Goal: Information Seeking & Learning: Learn about a topic

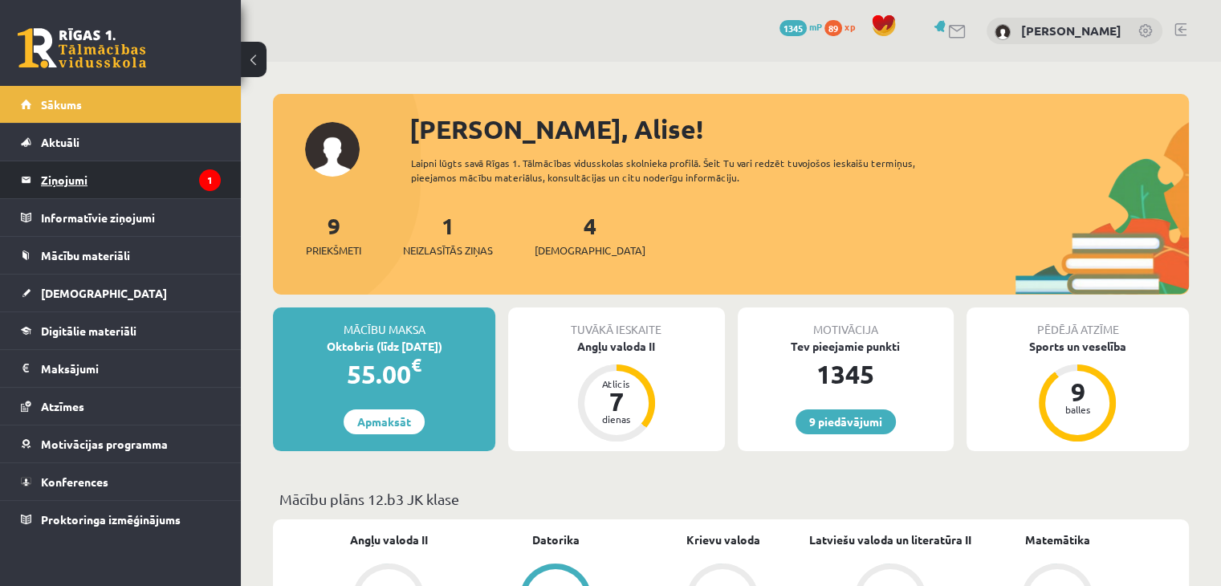
click at [182, 187] on legend "Ziņojumi 1" at bounding box center [131, 179] width 180 height 37
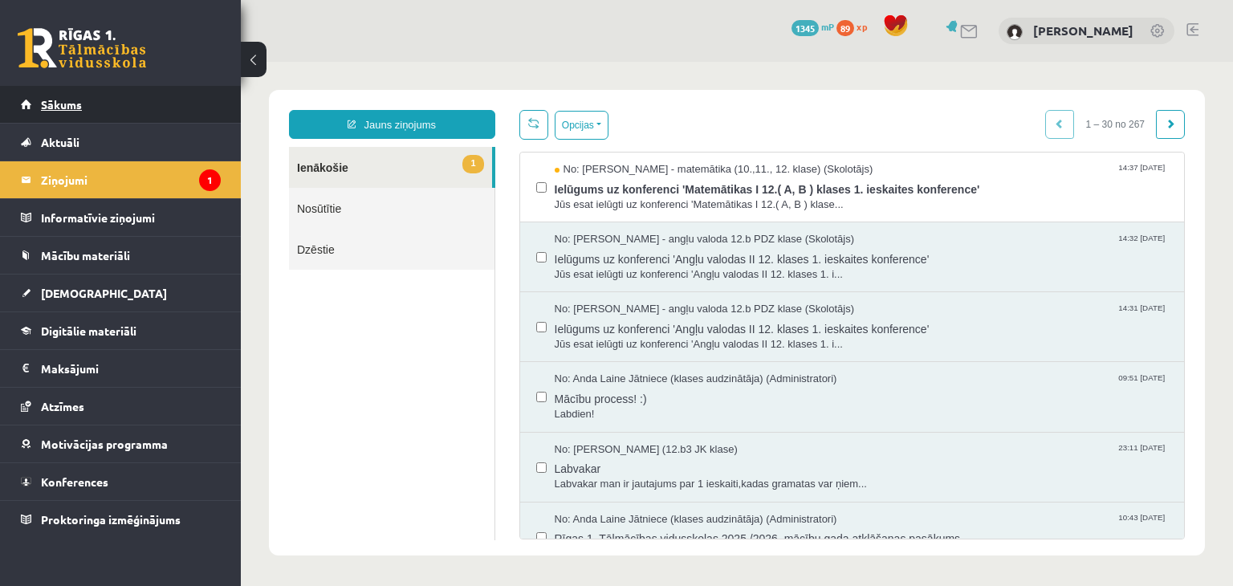
click at [168, 118] on link "Sākums" at bounding box center [121, 104] width 200 height 37
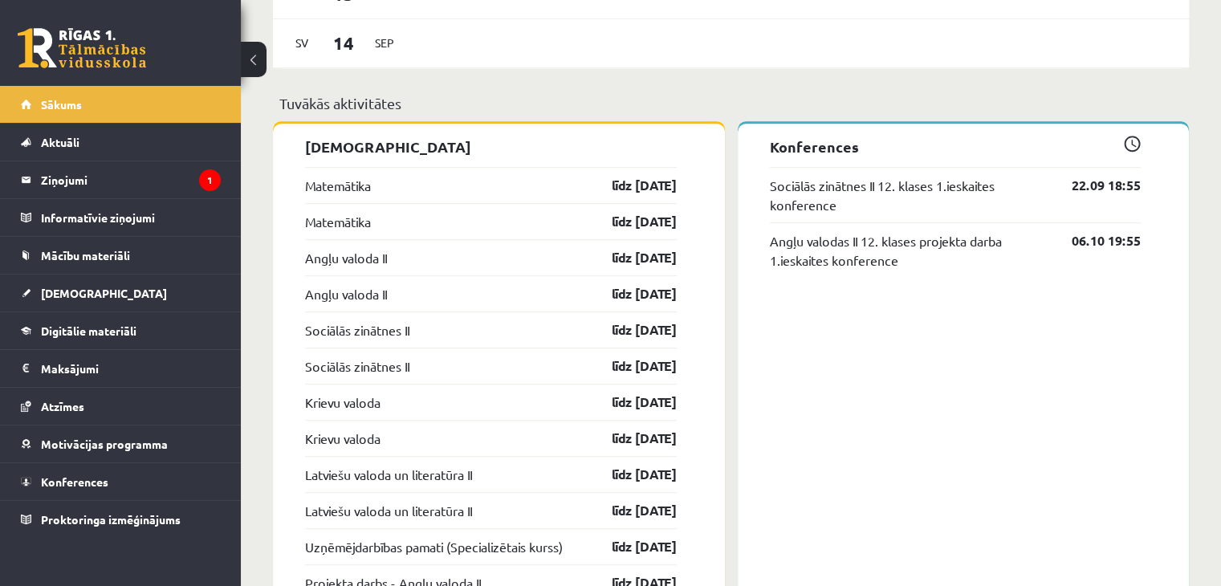
scroll to position [1214, 0]
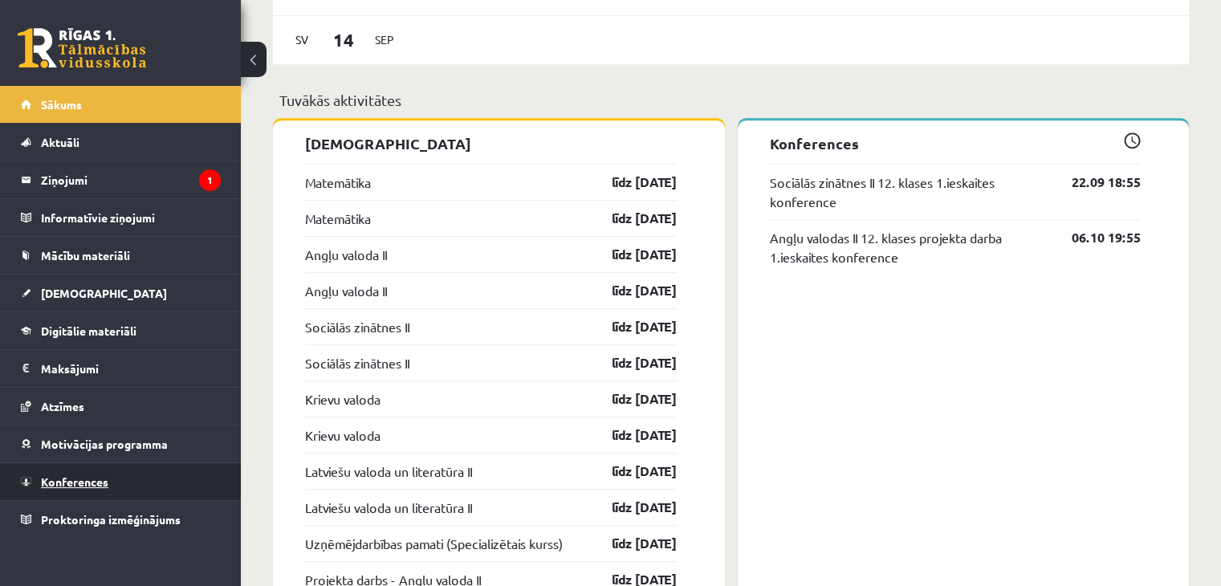
click at [60, 476] on span "Konferences" at bounding box center [74, 481] width 67 height 14
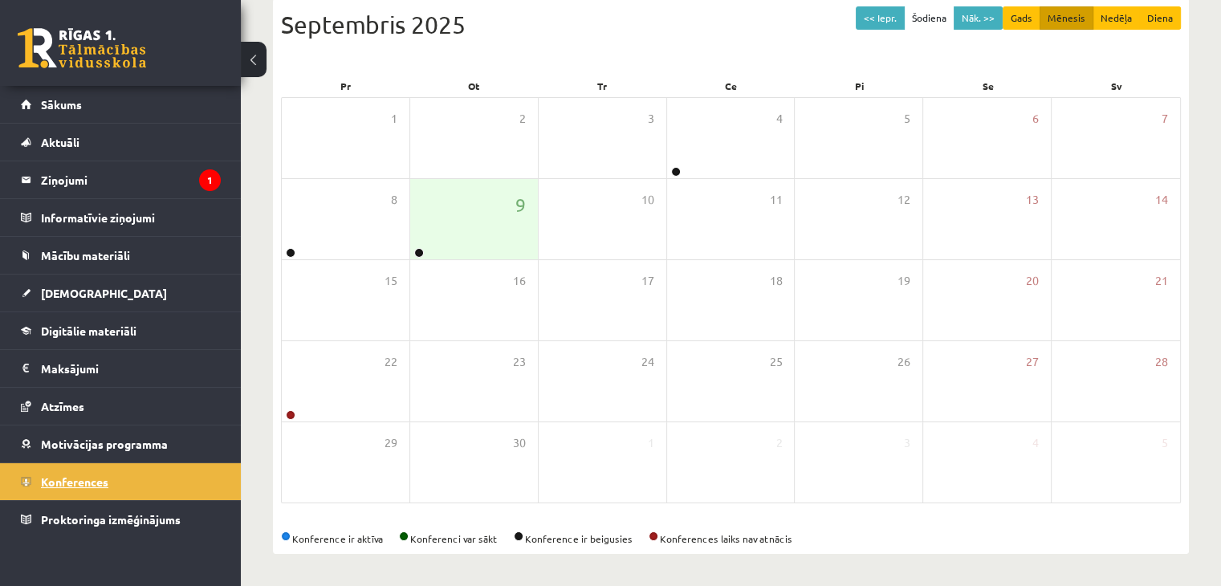
scroll to position [180, 0]
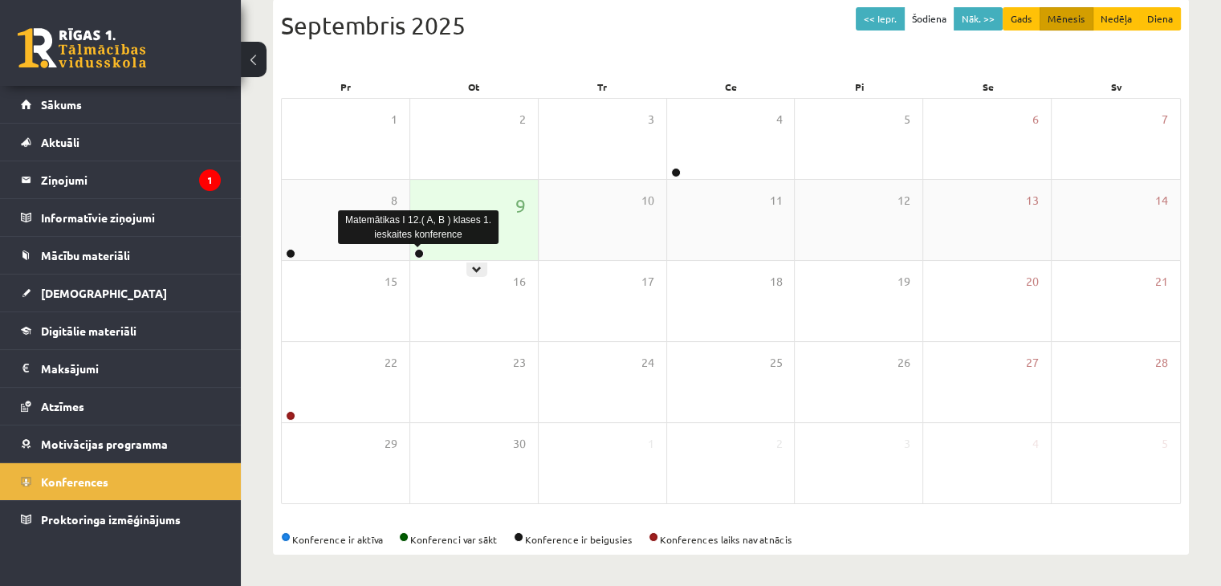
click at [419, 250] on link at bounding box center [419, 254] width 10 height 10
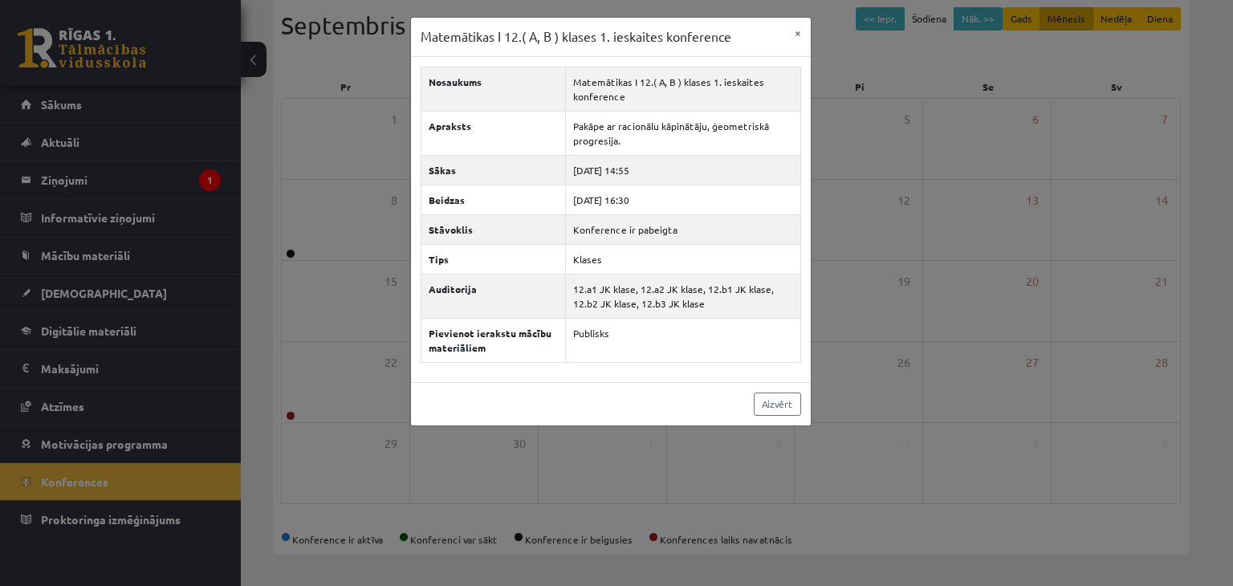
click at [322, 251] on div "Matemātikas I 12.( A, B ) klases 1. ieskaites konference × Nosaukums Matemātika…" at bounding box center [616, 293] width 1233 height 586
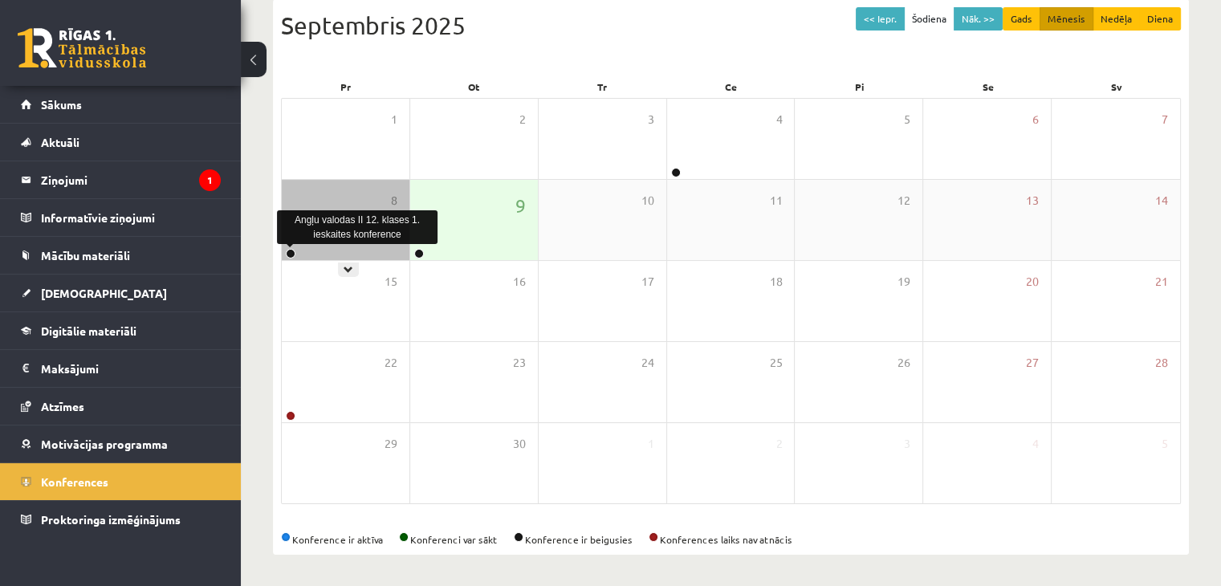
click at [288, 251] on link at bounding box center [291, 254] width 10 height 10
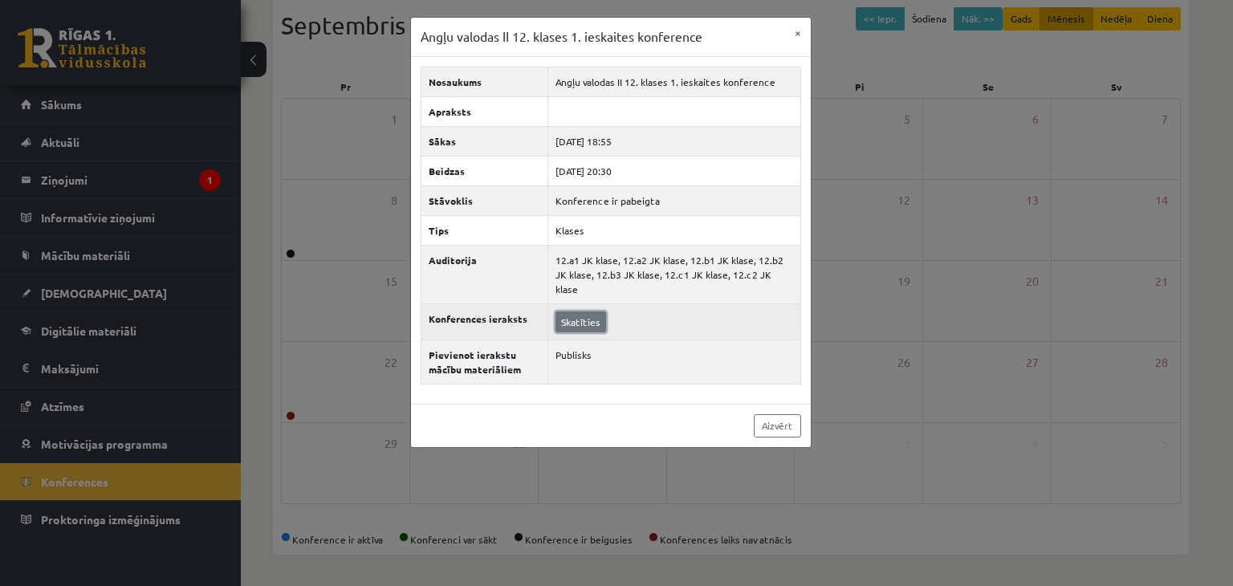
click at [600, 311] on link "Skatīties" at bounding box center [580, 321] width 51 height 21
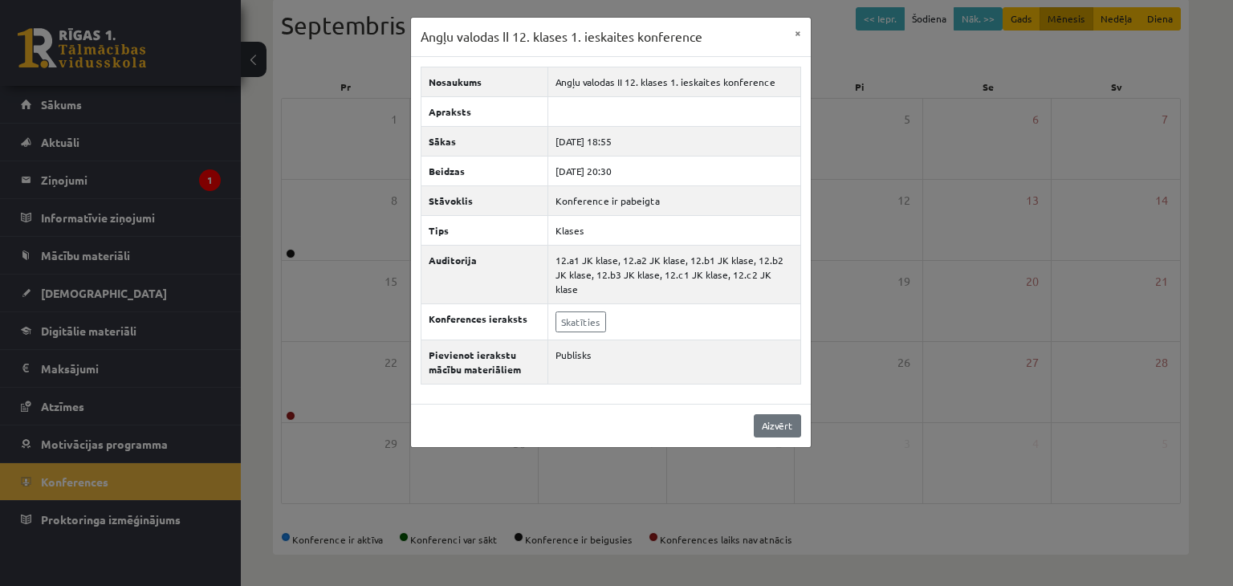
drag, startPoint x: 771, startPoint y: 447, endPoint x: 759, endPoint y: 414, distance: 34.8
click at [759, 414] on div "Angļu valodas II 12. klases 1. ieskaites konference × Nosaukums Angļu valodas I…" at bounding box center [616, 293] width 1233 height 586
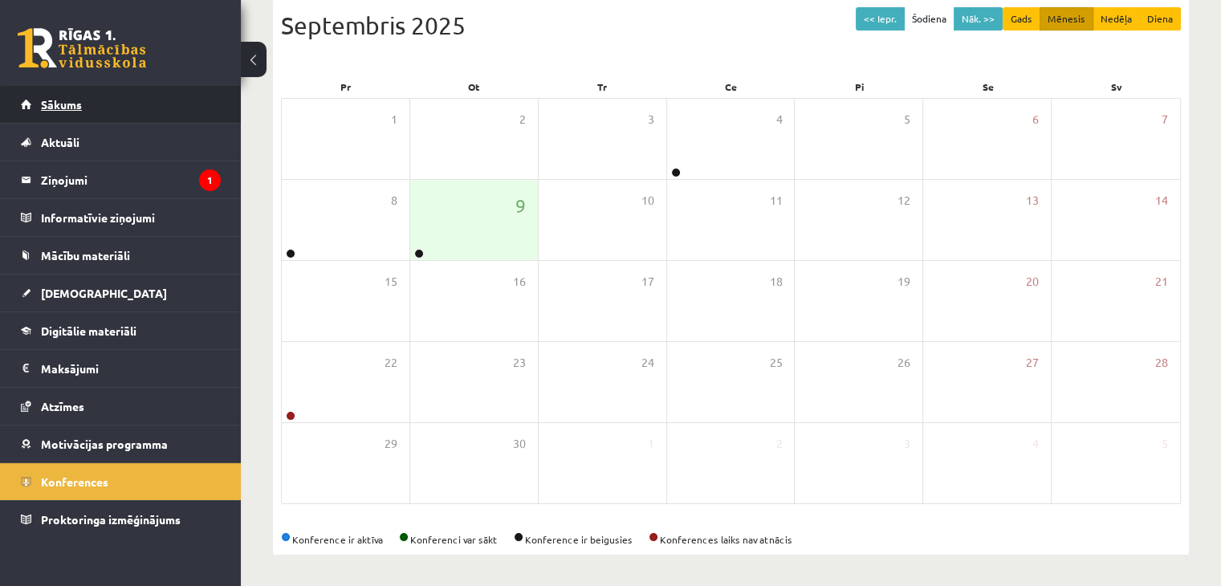
click at [73, 111] on link "Sākums" at bounding box center [121, 104] width 200 height 37
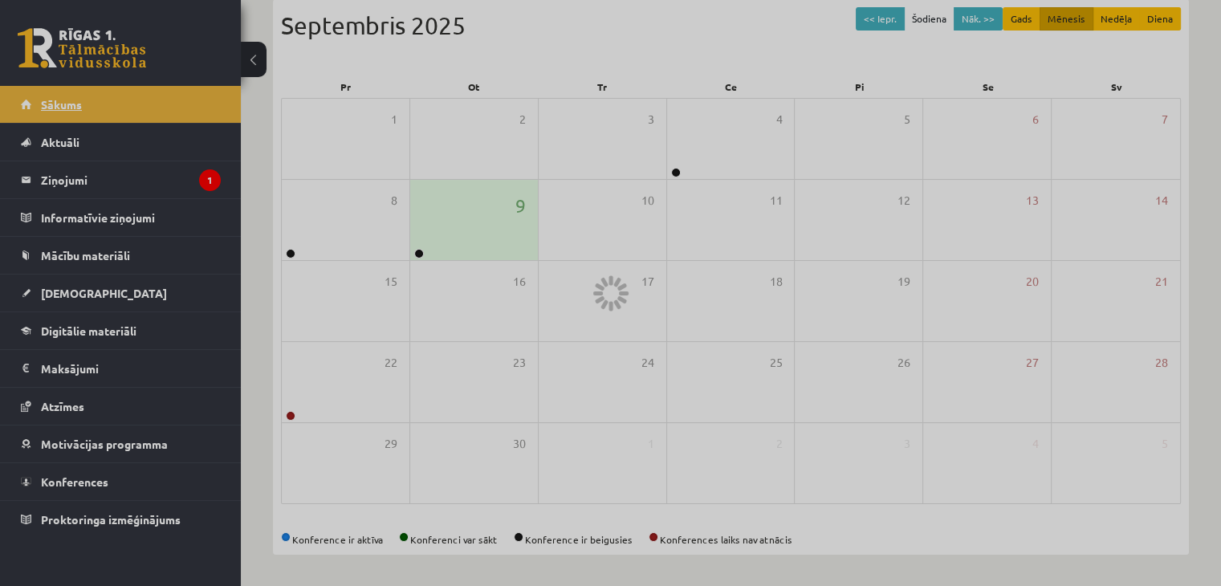
click at [73, 111] on div at bounding box center [610, 293] width 1221 height 586
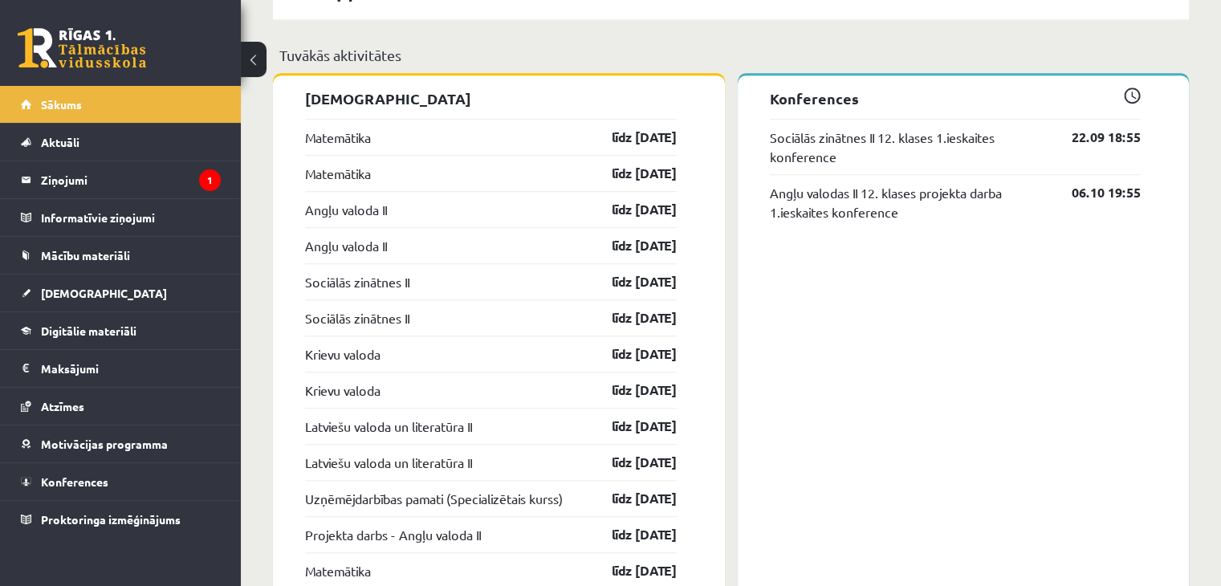
scroll to position [1241, 0]
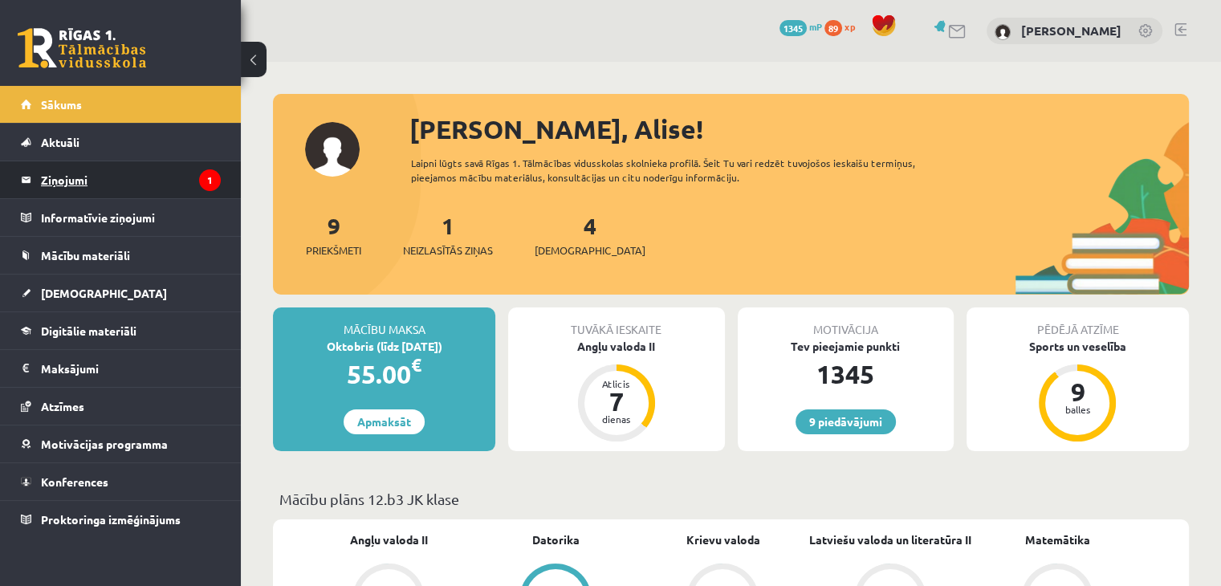
click at [28, 165] on link "Ziņojumi 1" at bounding box center [121, 179] width 200 height 37
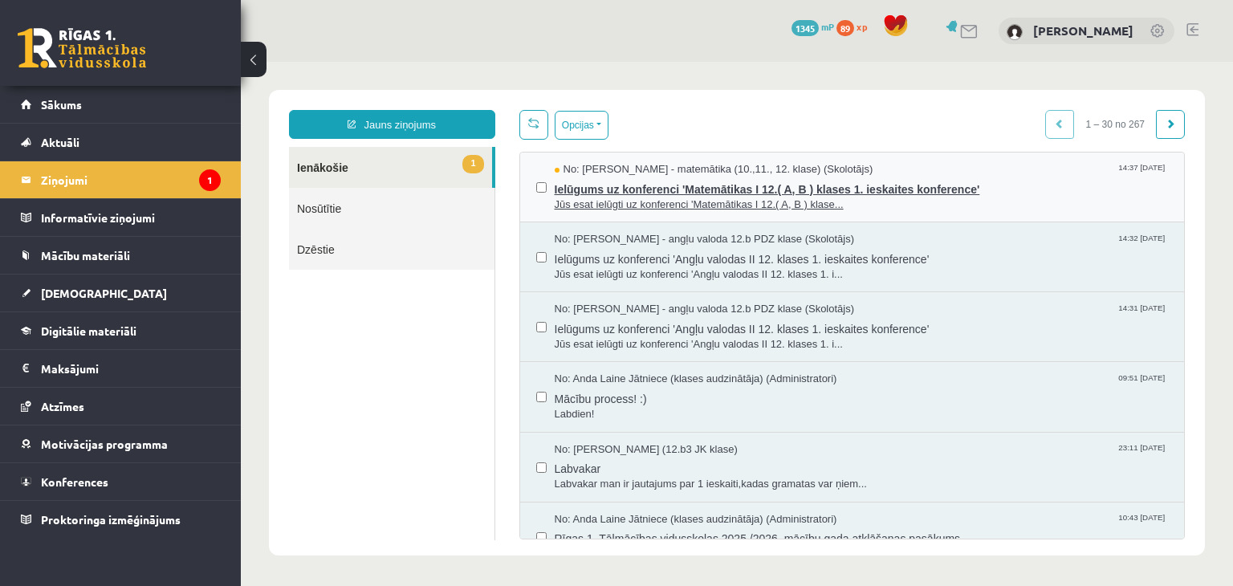
click at [600, 197] on span "Jūs esat ielūgti uz konferenci 'Matemātikas I 12.( A, B ) klase..." at bounding box center [862, 204] width 614 height 15
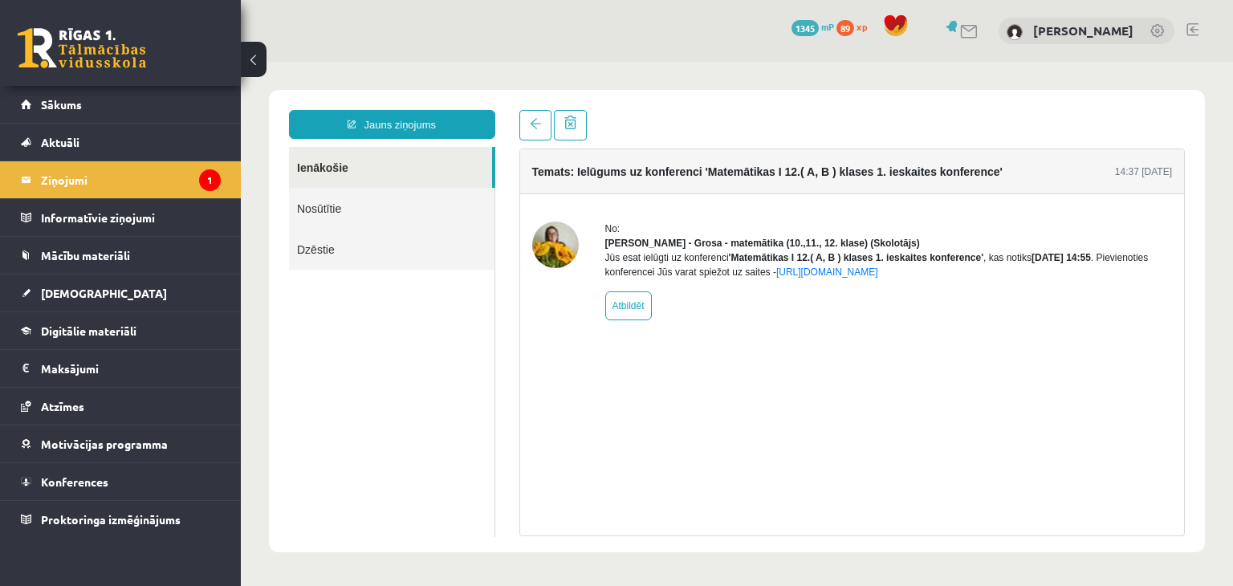
click at [63, 30] on link at bounding box center [82, 48] width 128 height 40
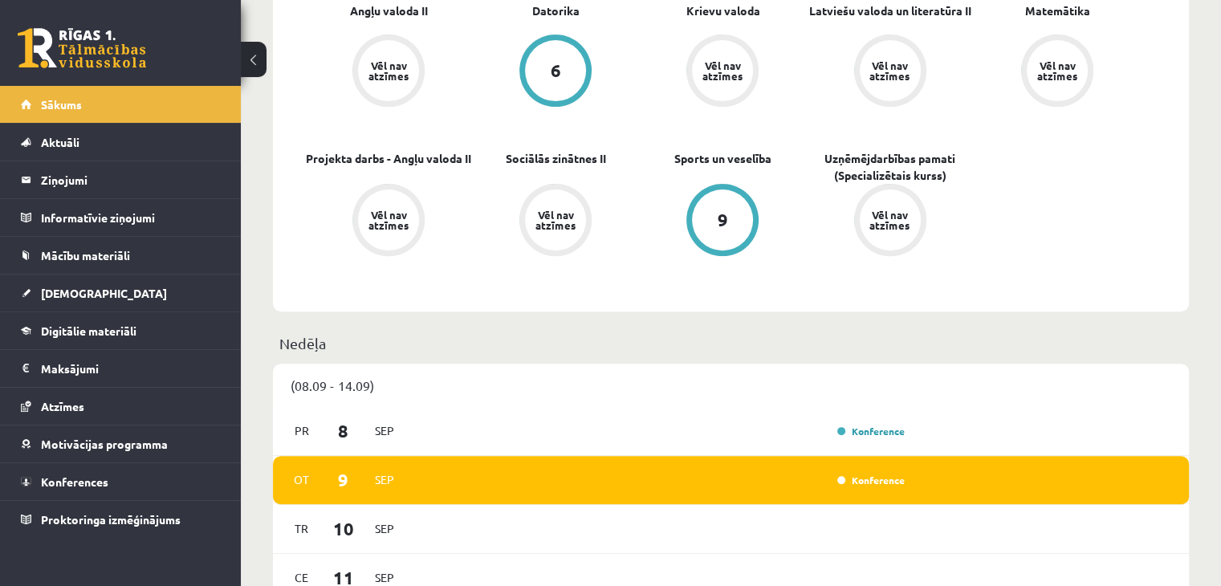
click at [803, 357] on div "Nedēļa" at bounding box center [731, 347] width 916 height 31
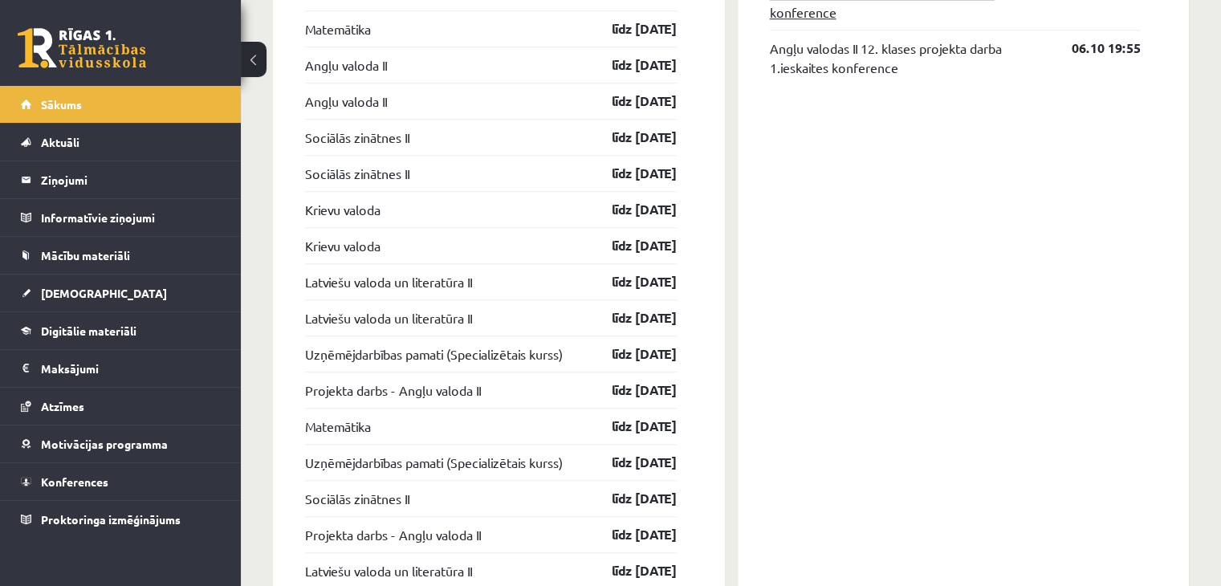
scroll to position [1450, 0]
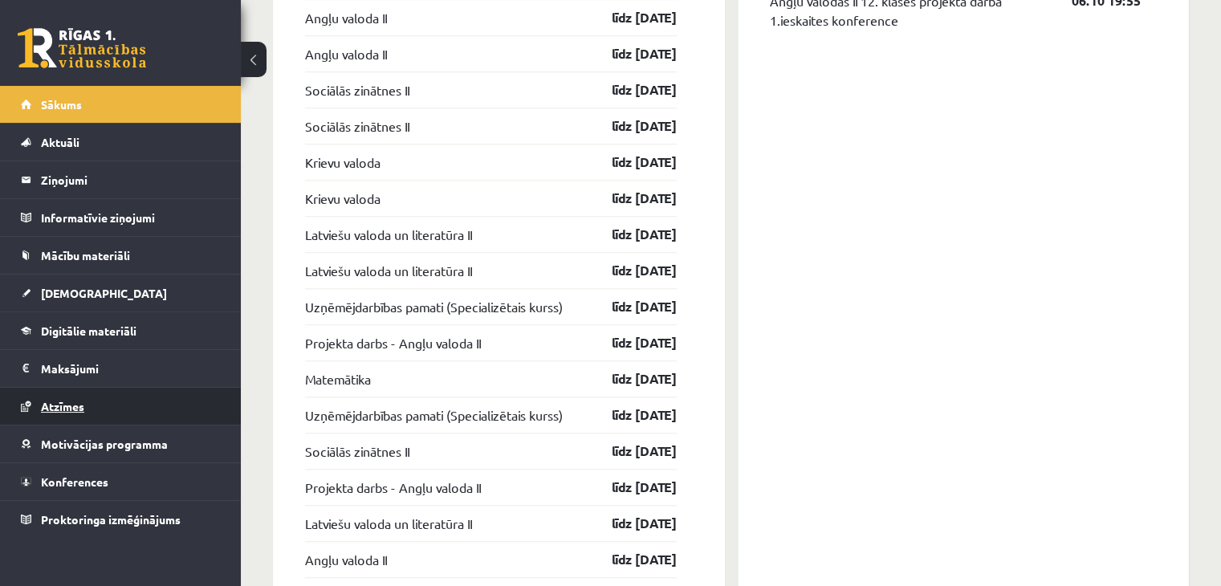
click at [74, 396] on link "Atzīmes" at bounding box center [121, 406] width 200 height 37
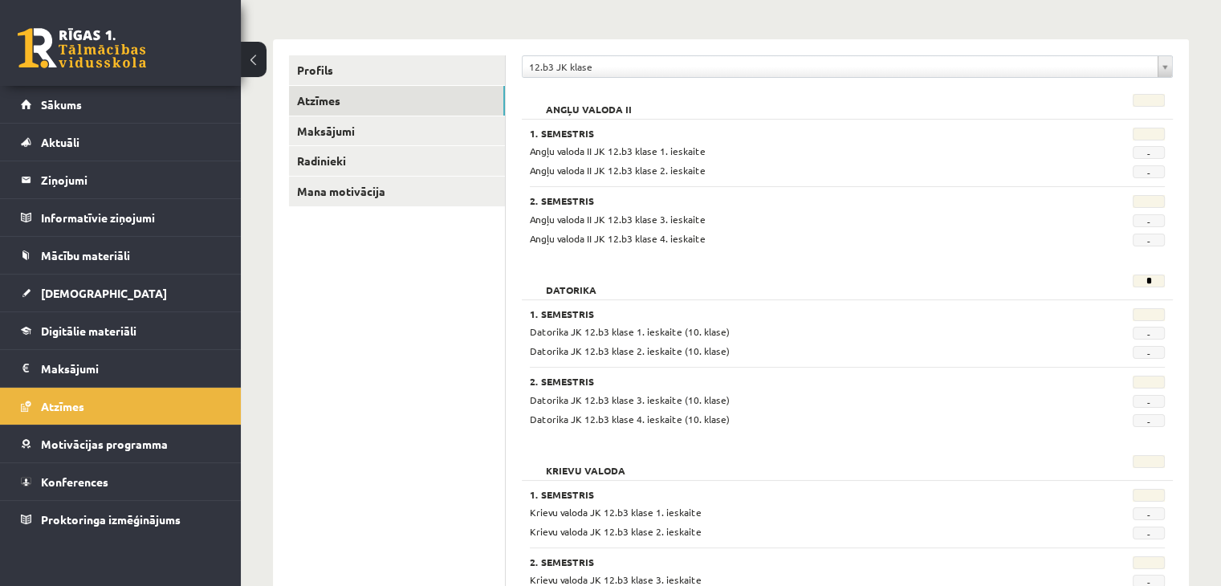
scroll to position [128, 0]
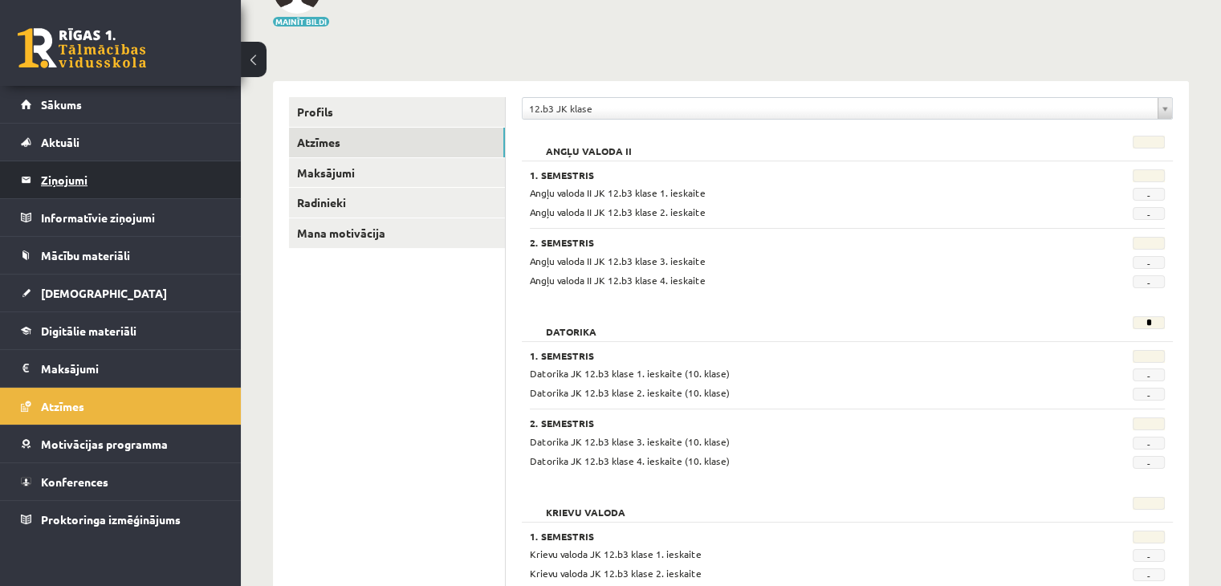
drag, startPoint x: 675, startPoint y: 444, endPoint x: 75, endPoint y: 194, distance: 649.5
click at [75, 194] on legend "Ziņojumi 0" at bounding box center [131, 179] width 180 height 37
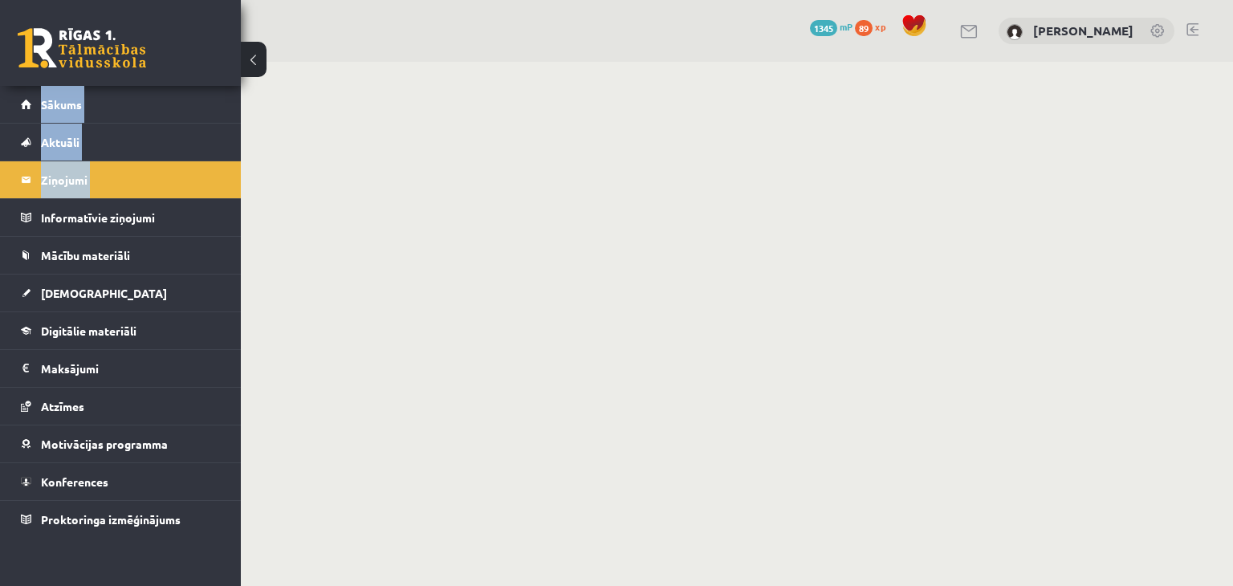
click at [104, 29] on link at bounding box center [82, 48] width 128 height 40
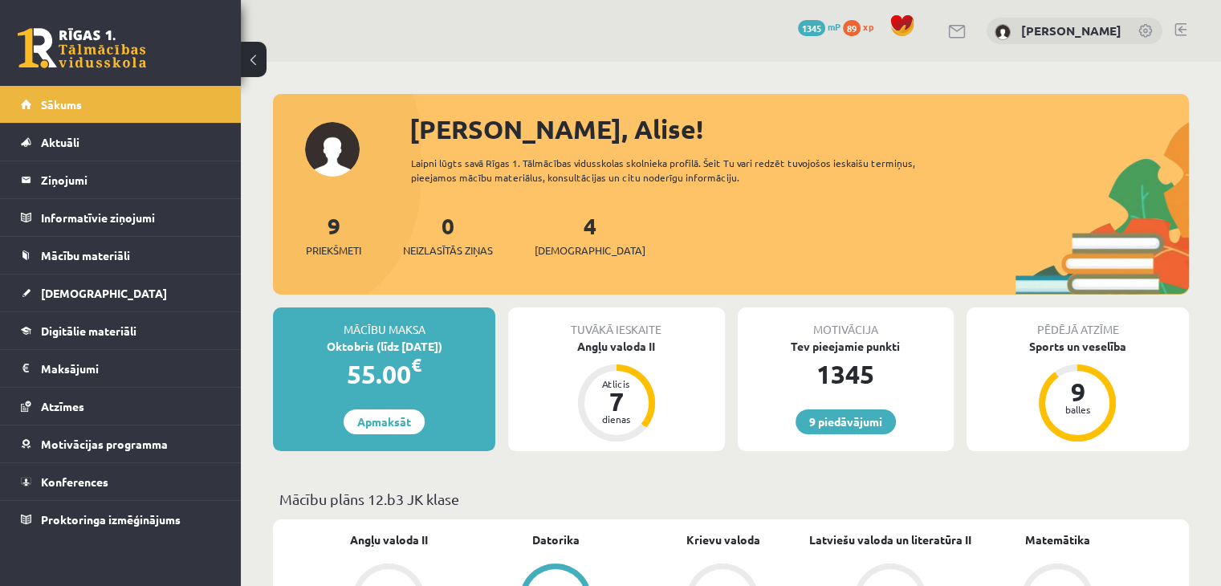
click at [1149, 28] on link at bounding box center [1146, 32] width 16 height 16
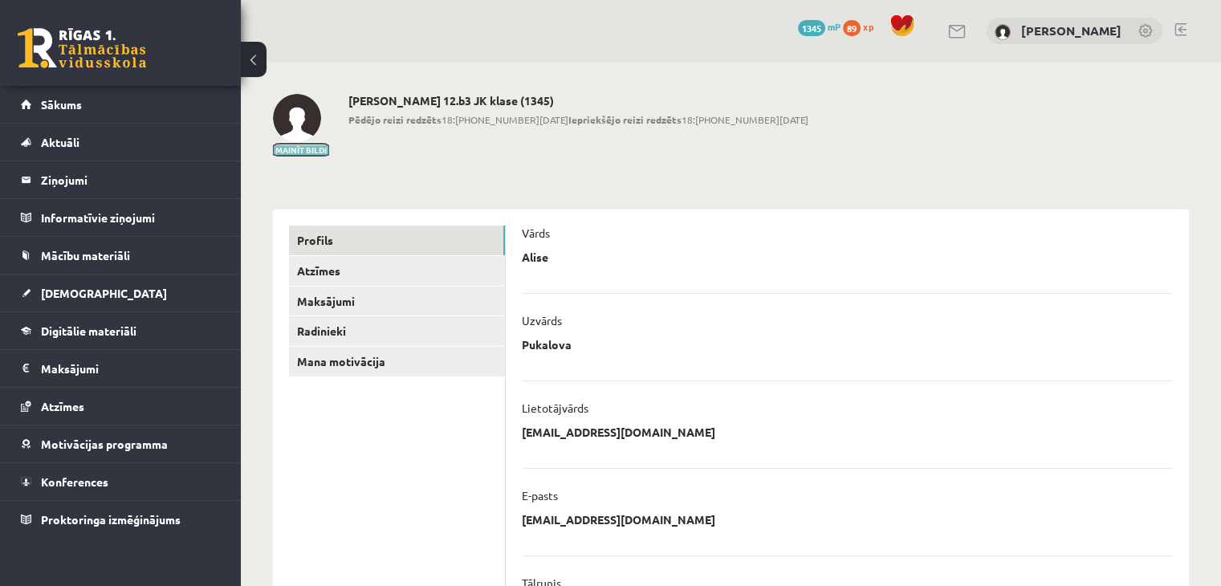
click at [294, 145] on button "Mainīt bildi" at bounding box center [301, 150] width 56 height 10
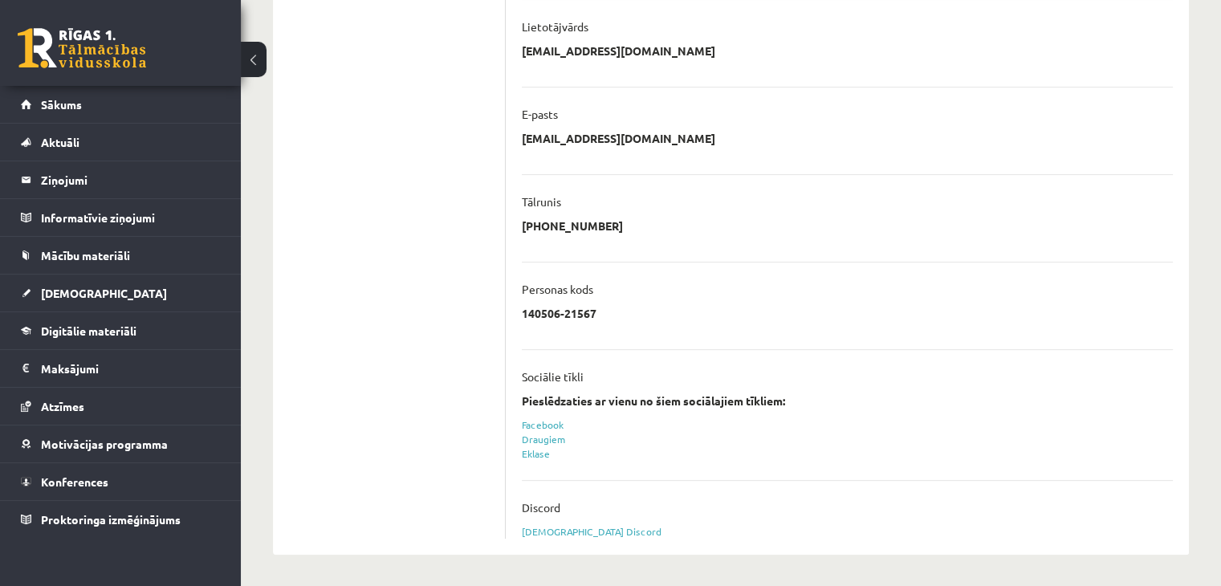
scroll to position [370, 0]
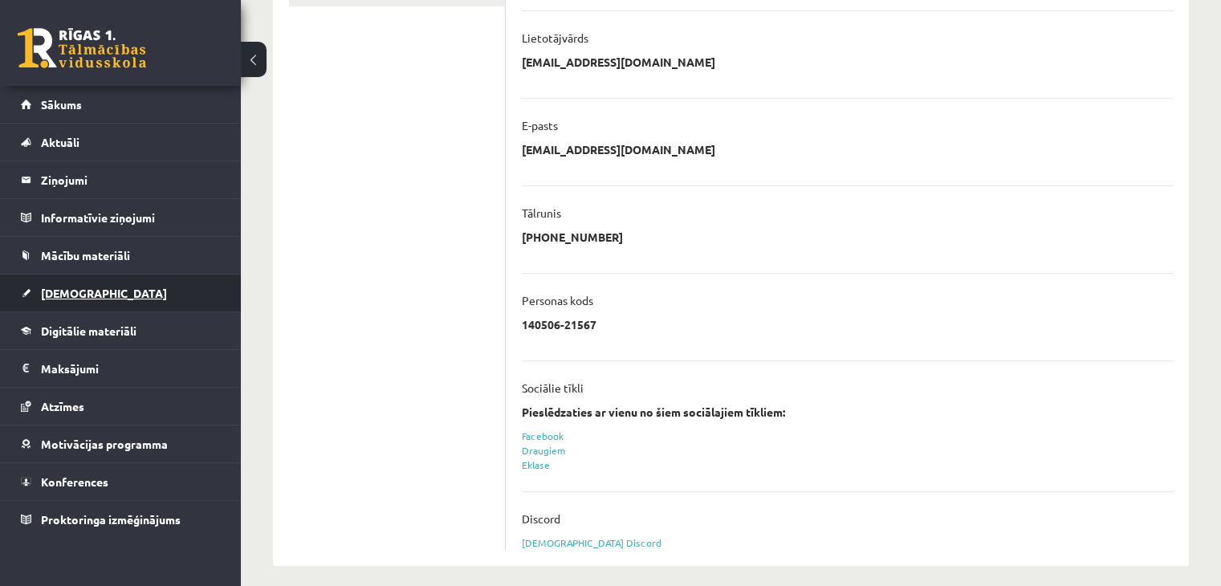
click at [59, 294] on span "[DEMOGRAPHIC_DATA]" at bounding box center [104, 293] width 126 height 14
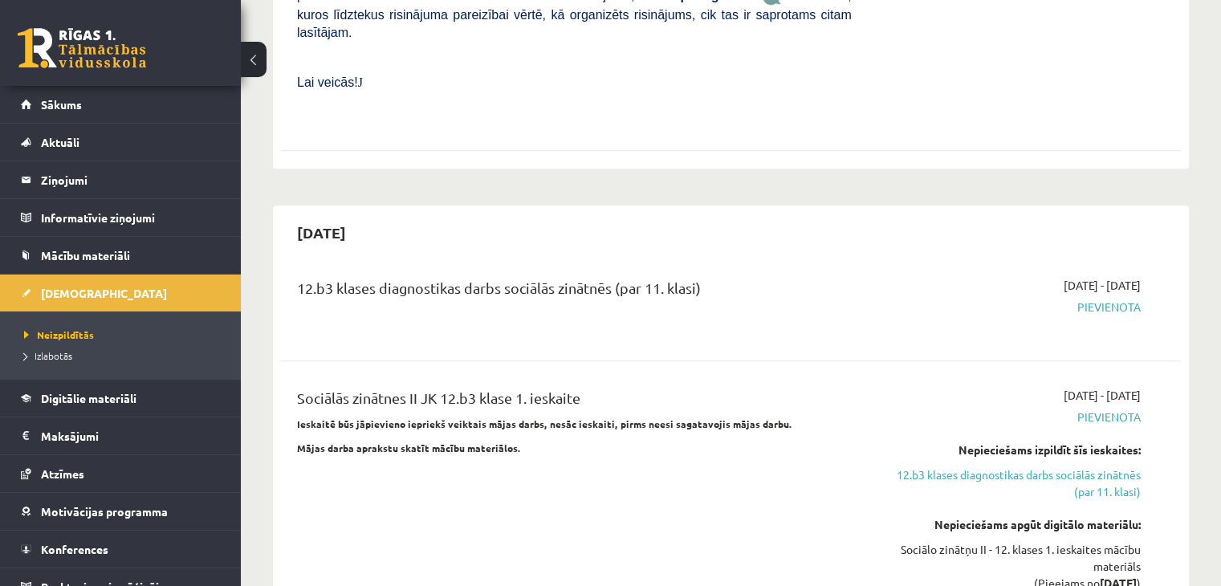
drag, startPoint x: 507, startPoint y: 202, endPoint x: 495, endPoint y: 145, distance: 58.2
click at [495, 205] on div "2025-09-30 12.b3 klases diagnostikas darbs sociālās zinātnēs (par 11. klasi) 20…" at bounding box center [731, 431] width 916 height 453
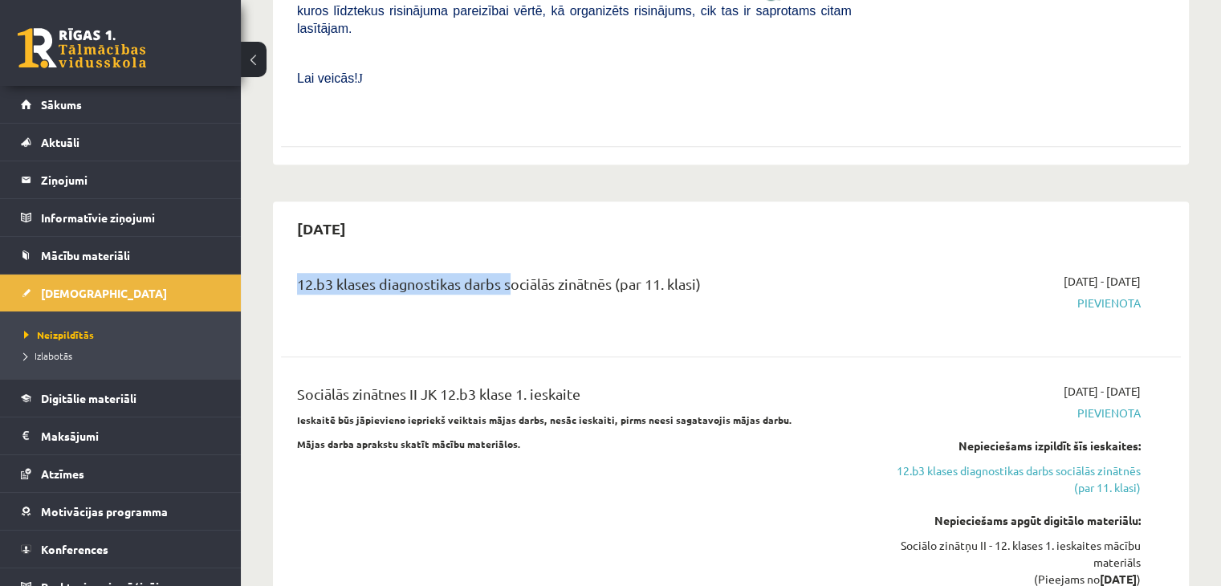
scroll to position [1184, 0]
click at [90, 87] on link "Sākums" at bounding box center [121, 104] width 200 height 37
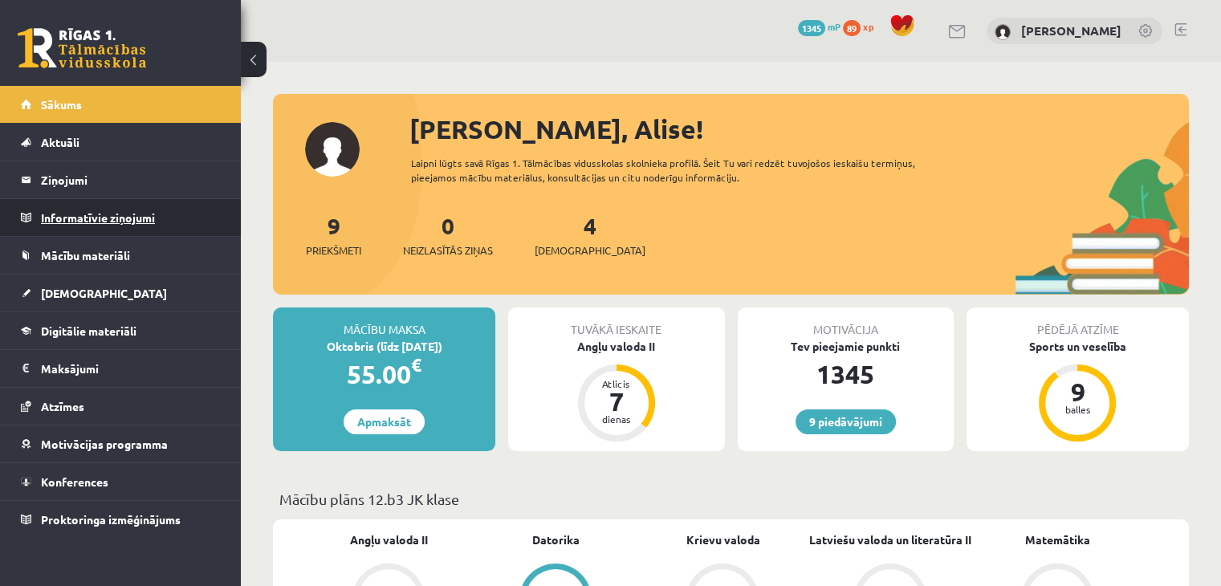
click at [55, 211] on legend "Informatīvie ziņojumi 0" at bounding box center [131, 217] width 180 height 37
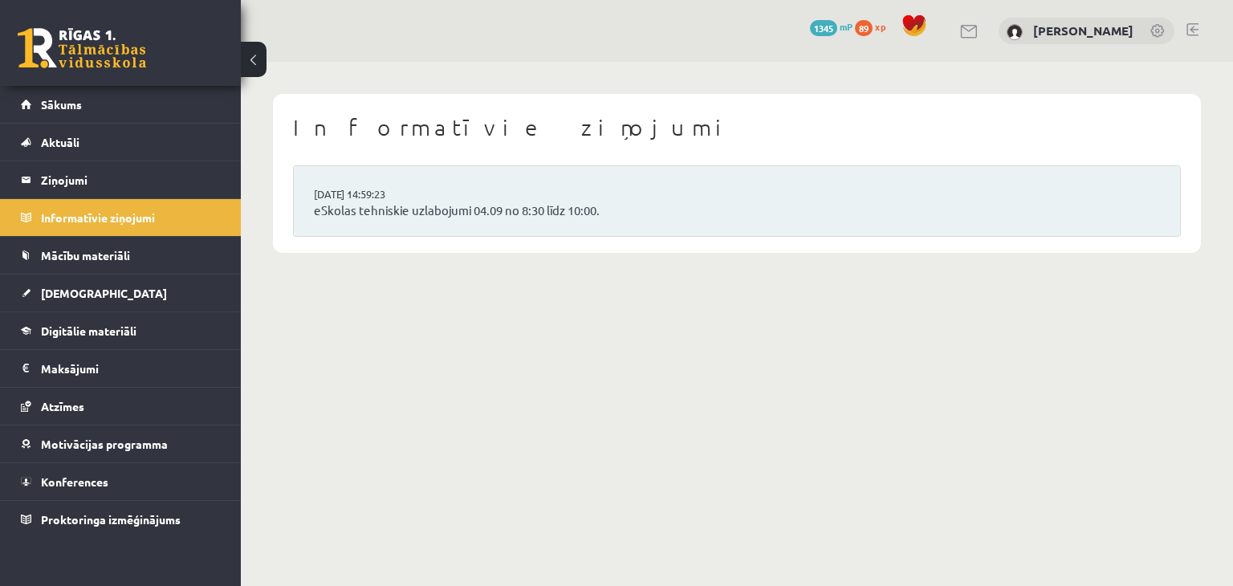
click at [104, 63] on link at bounding box center [82, 48] width 128 height 40
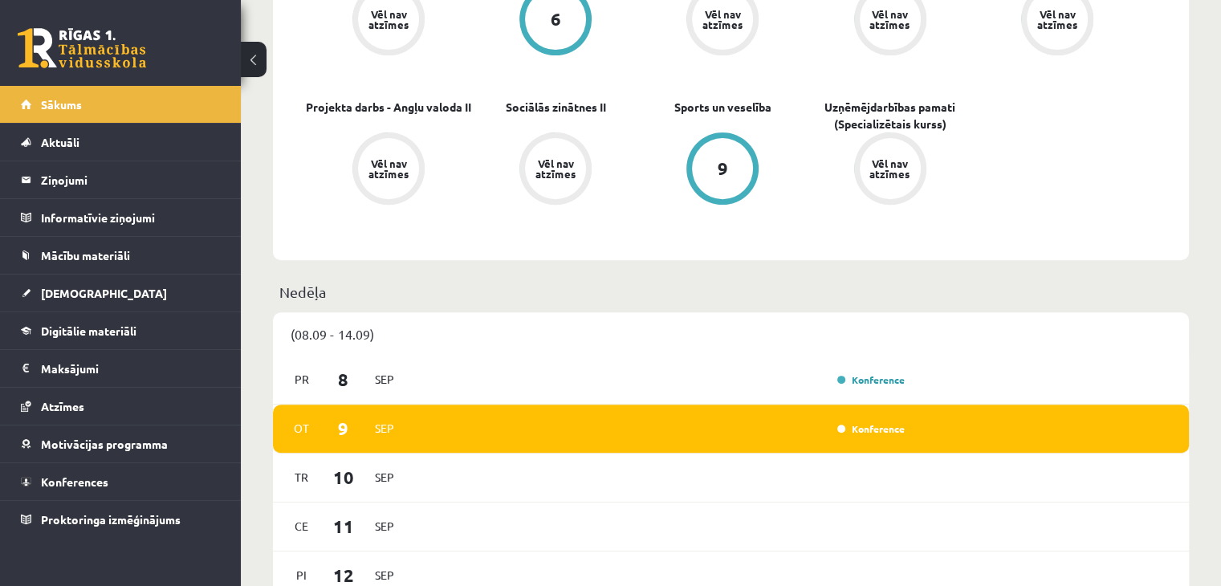
scroll to position [689, 0]
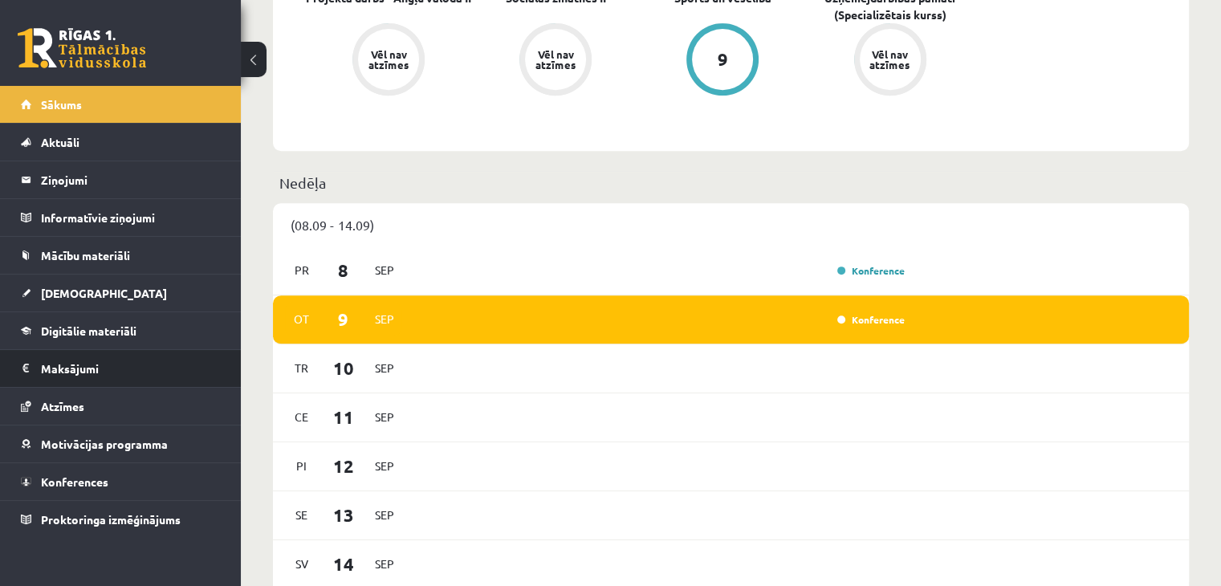
drag, startPoint x: 0, startPoint y: 309, endPoint x: 0, endPoint y: 348, distance: 39.3
click at [0, 348] on ul "Sākums Aktuāli Kā mācīties eSKOLĀ Kontakti Normatīvie akti Online konsultācijas…" at bounding box center [120, 312] width 241 height 452
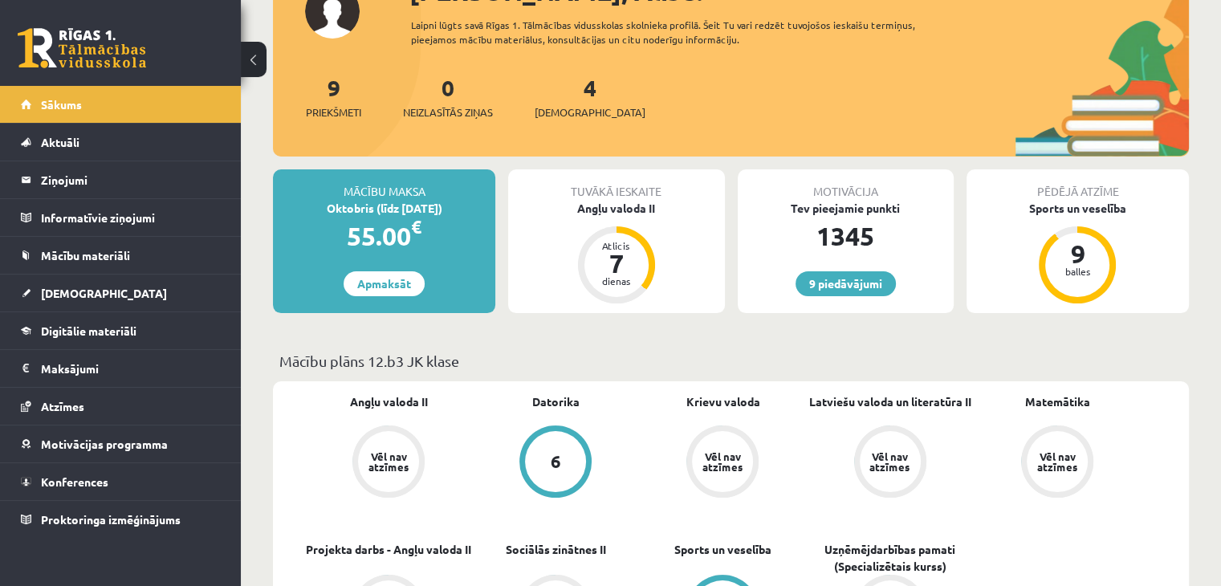
scroll to position [0, 0]
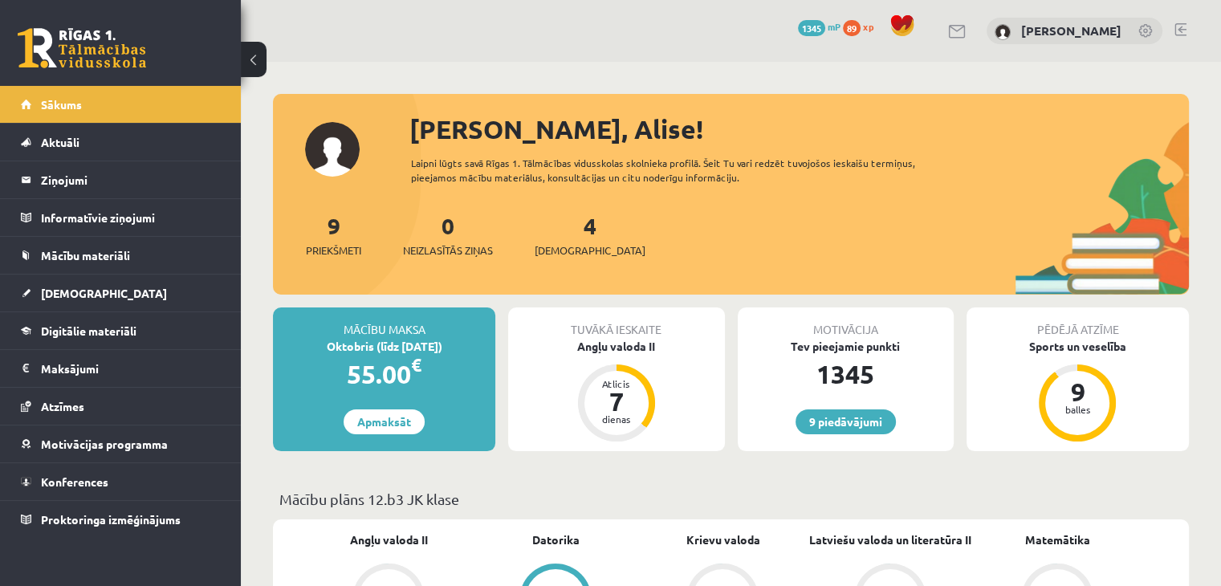
click at [406, 338] on div "Oktobris (līdz [DATE])" at bounding box center [384, 346] width 222 height 17
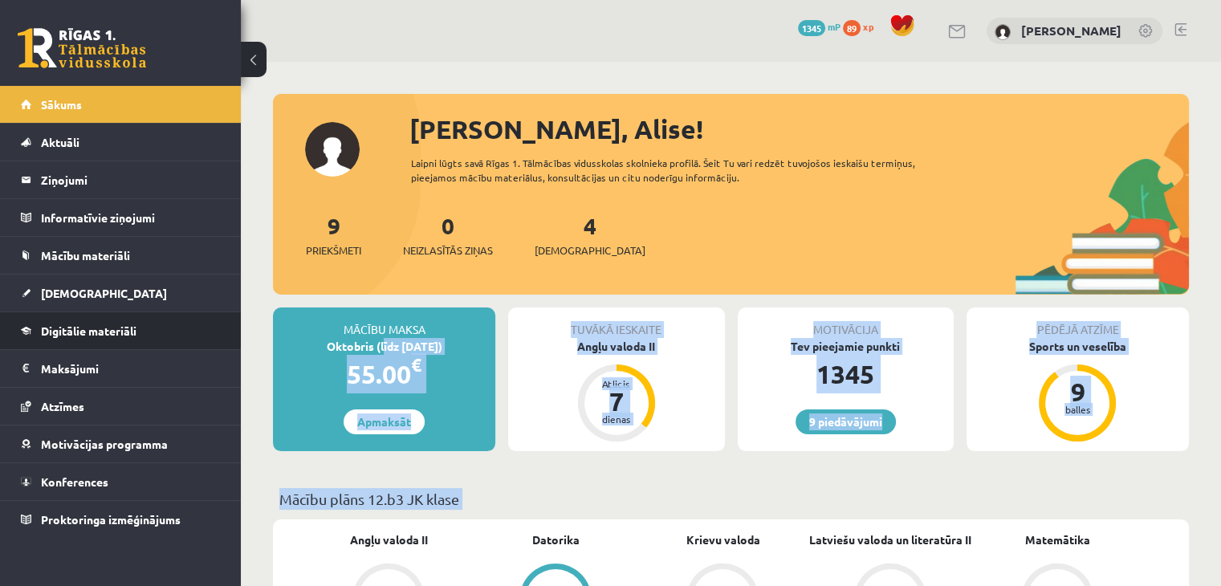
drag, startPoint x: 651, startPoint y: 485, endPoint x: 238, endPoint y: 342, distance: 436.6
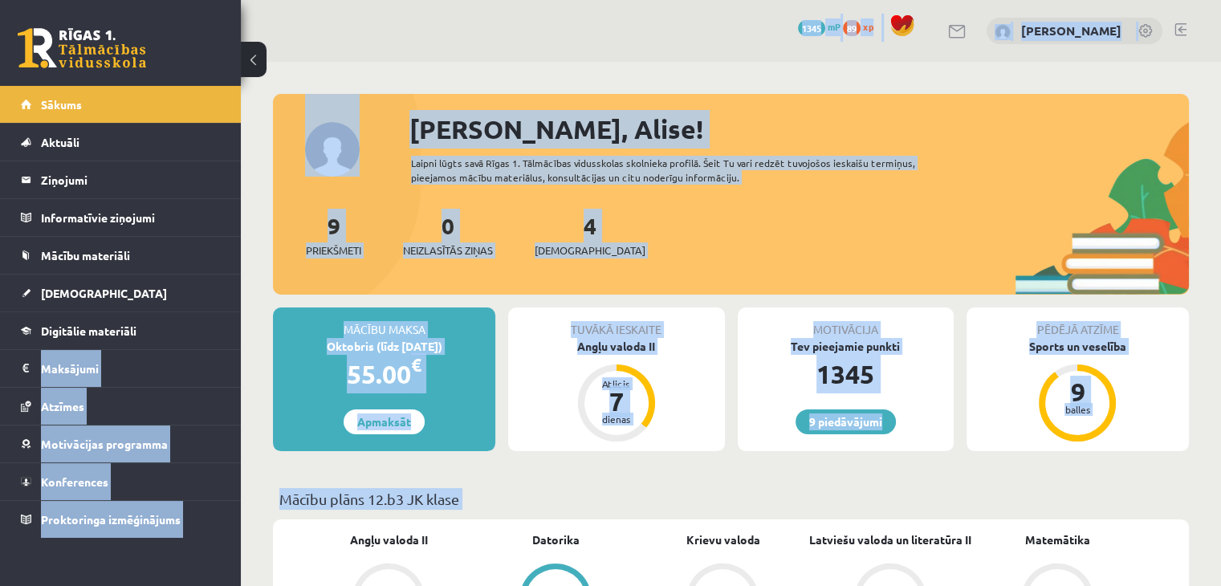
click at [277, 168] on div "Sveika, Alise! Laipni lūgts savā Rīgas 1. Tālmācības vidusskolas skolnieka prof…" at bounding box center [731, 202] width 916 height 185
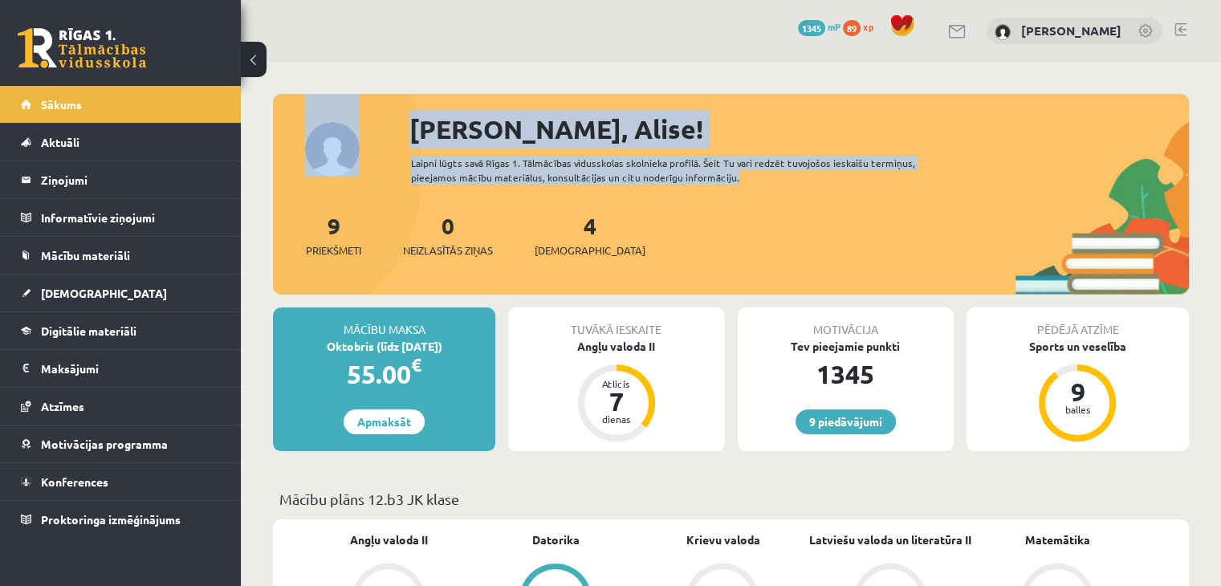
drag, startPoint x: 268, startPoint y: 168, endPoint x: 360, endPoint y: 99, distance: 114.6
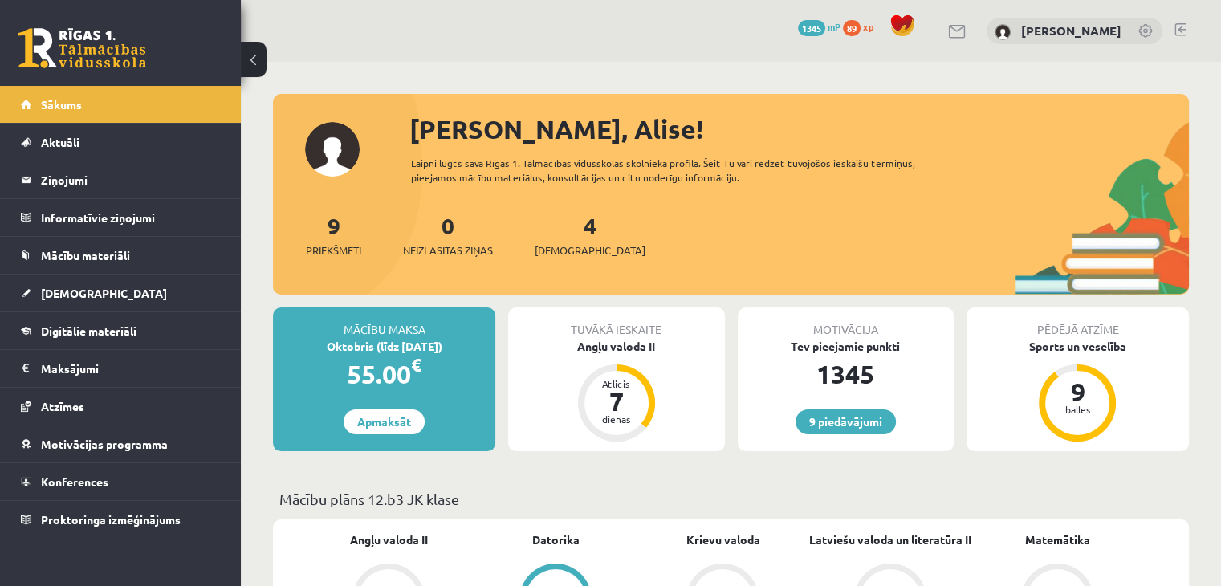
click at [427, 40] on div "9 Dāvanas 1345 mP 89 xp Alise Pukalova" at bounding box center [731, 31] width 980 height 62
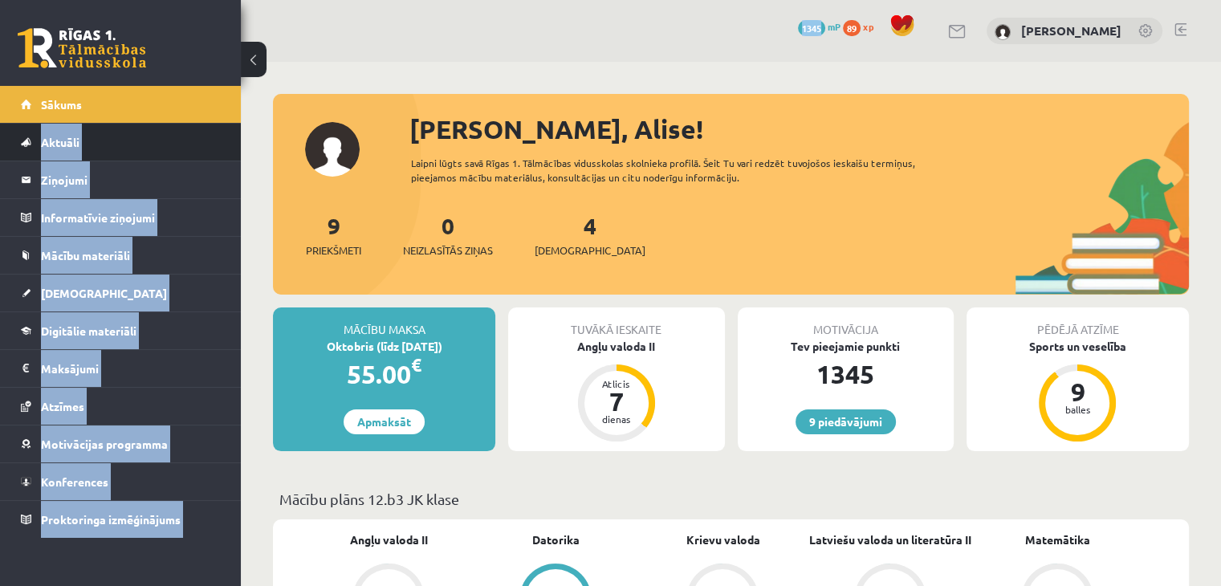
drag, startPoint x: 427, startPoint y: 40, endPoint x: 5, endPoint y: 145, distance: 435.1
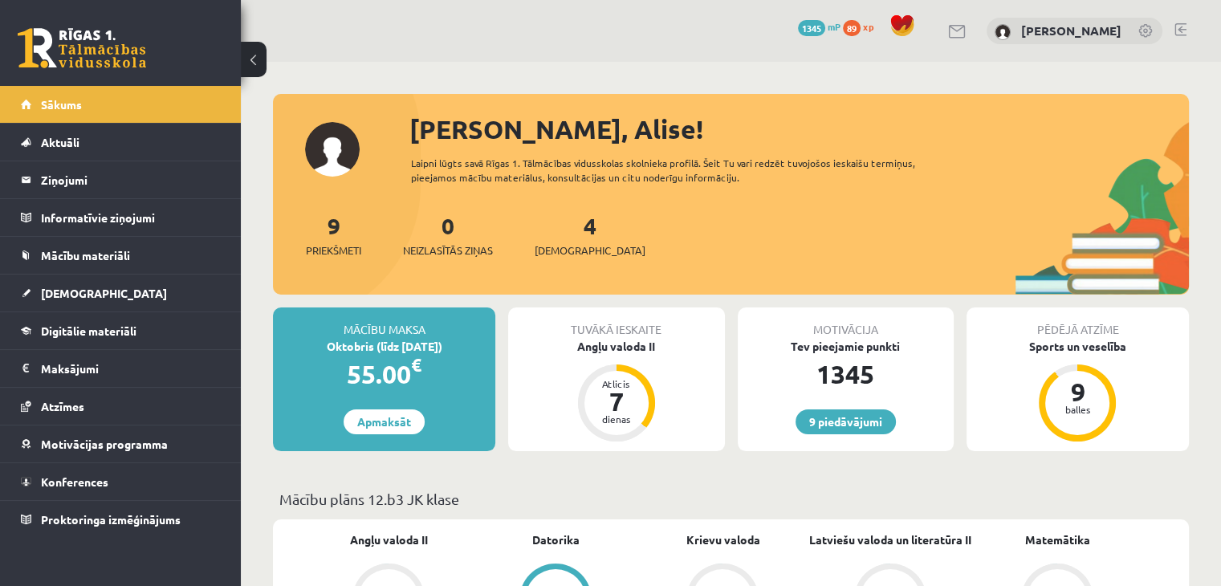
drag, startPoint x: 374, startPoint y: 67, endPoint x: 21, endPoint y: -47, distance: 370.8
click at [21, 0] on html "9 Dāvanas 1345 mP 89 xp Alise Pukalova Sākums Aktuāli Kā mācīties eSKOLĀ Kontak…" at bounding box center [610, 293] width 1221 height 586
click at [376, 15] on div "9 Dāvanas 1345 mP 89 xp Alise Pukalova" at bounding box center [731, 31] width 980 height 62
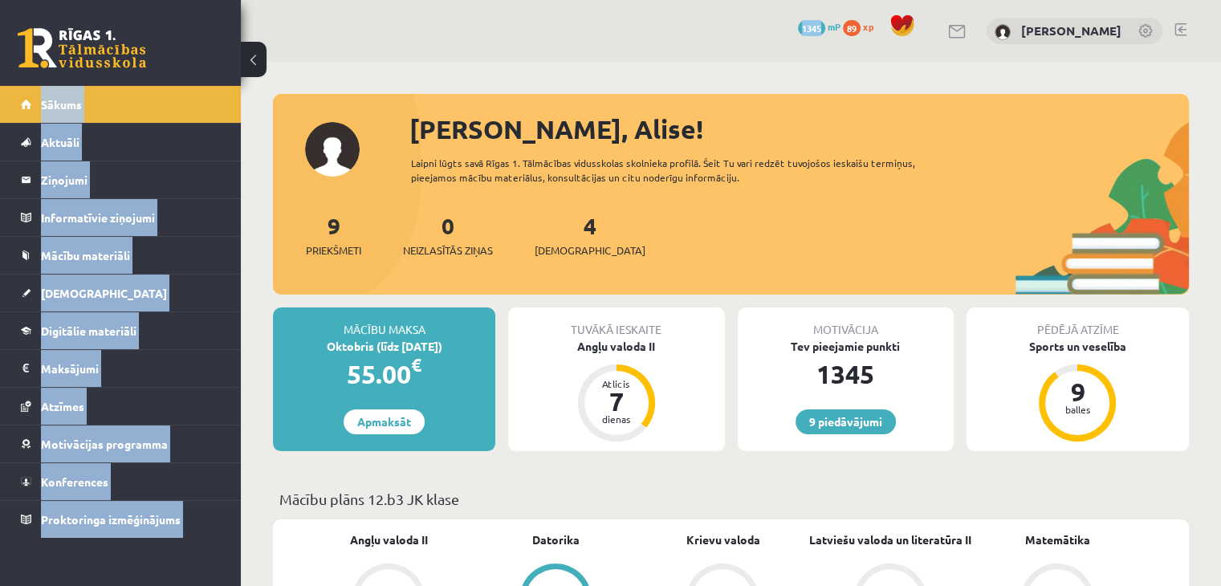
drag, startPoint x: 376, startPoint y: 15, endPoint x: 33, endPoint y: 4, distance: 343.7
click at [297, 52] on div "9 Dāvanas 1345 mP 89 xp Alise Pukalova" at bounding box center [731, 31] width 980 height 62
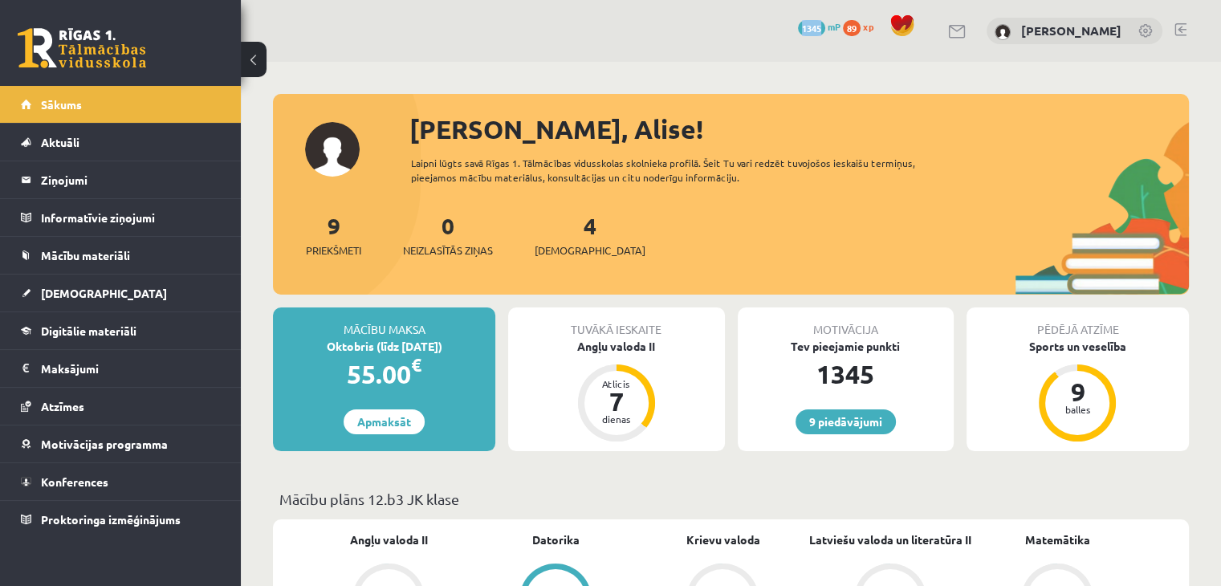
click at [297, 52] on div "9 Dāvanas 1345 mP 89 xp Alise Pukalova" at bounding box center [731, 31] width 980 height 62
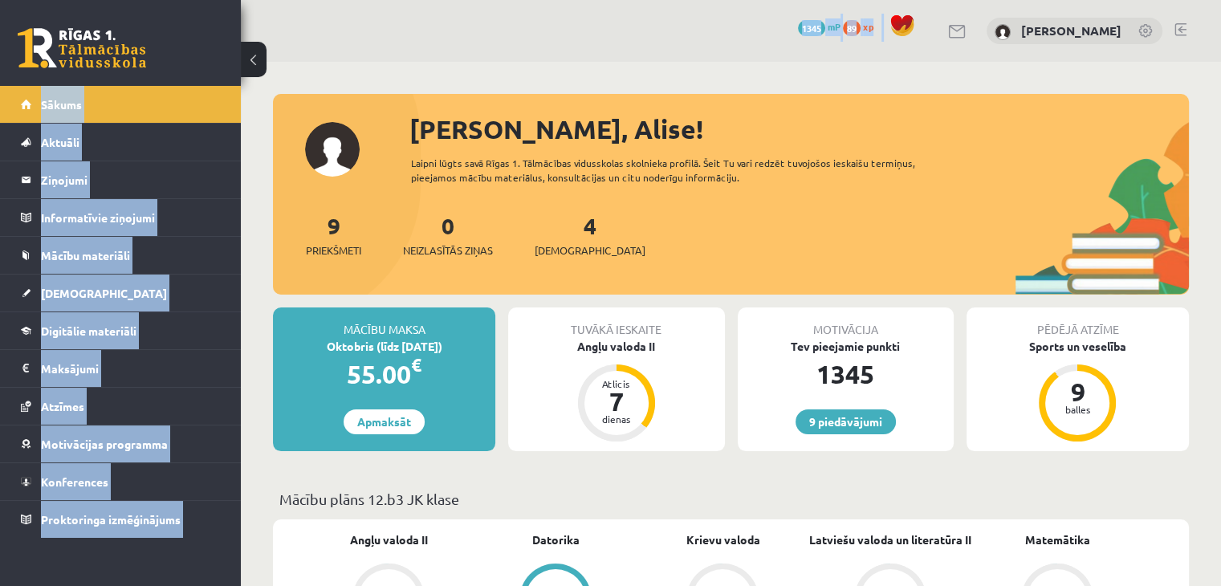
drag, startPoint x: 297, startPoint y: 52, endPoint x: 0, endPoint y: 31, distance: 297.7
click at [83, 40] on link at bounding box center [82, 48] width 128 height 40
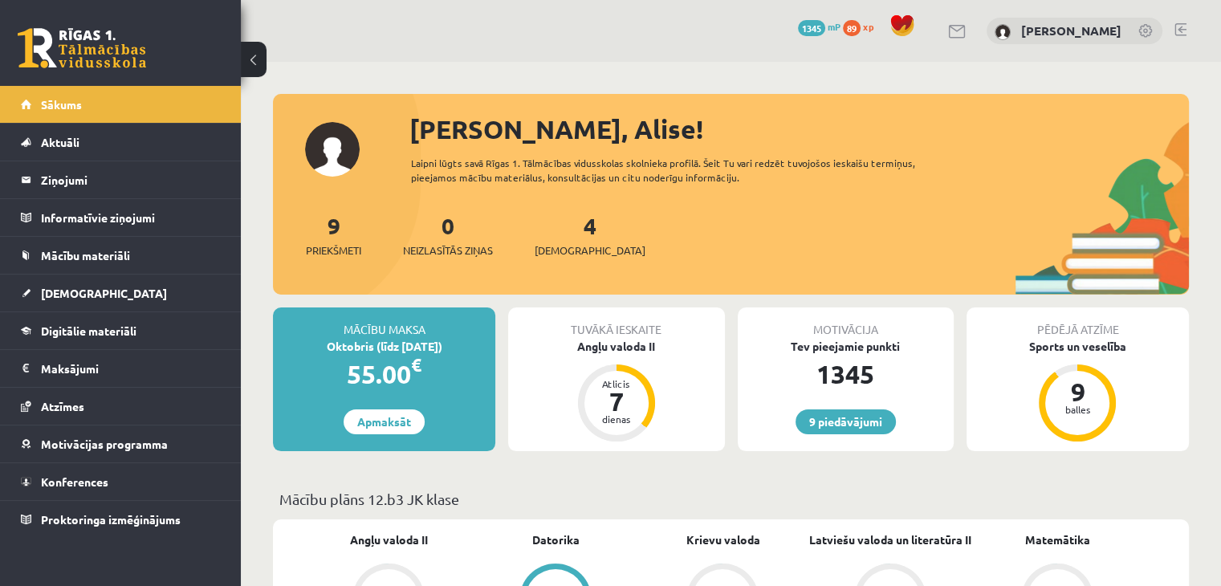
click at [359, 356] on div "55.00 €" at bounding box center [384, 374] width 222 height 39
click at [37, 307] on link "[DEMOGRAPHIC_DATA]" at bounding box center [121, 293] width 200 height 37
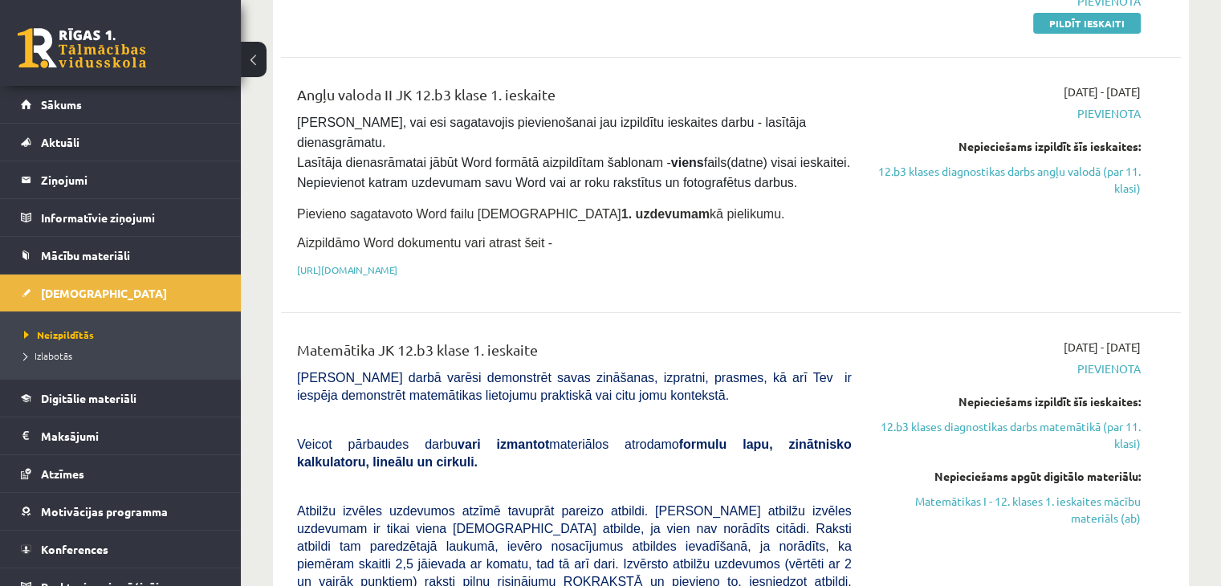
scroll to position [350, 0]
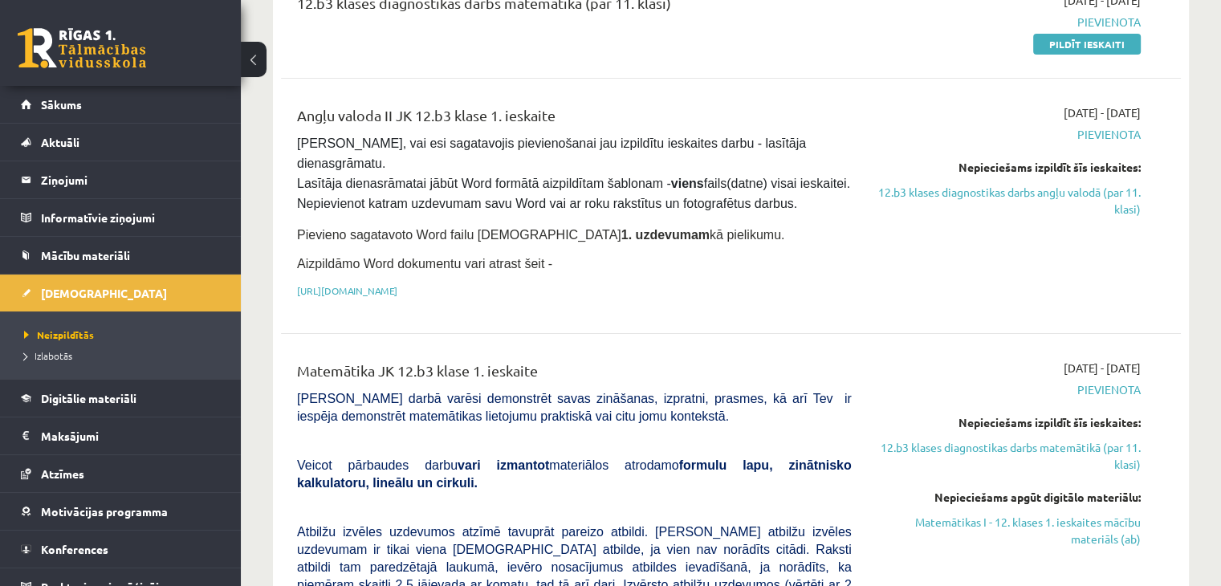
drag, startPoint x: 791, startPoint y: 524, endPoint x: 748, endPoint y: 482, distance: 60.2
click at [748, 500] on p at bounding box center [574, 507] width 555 height 14
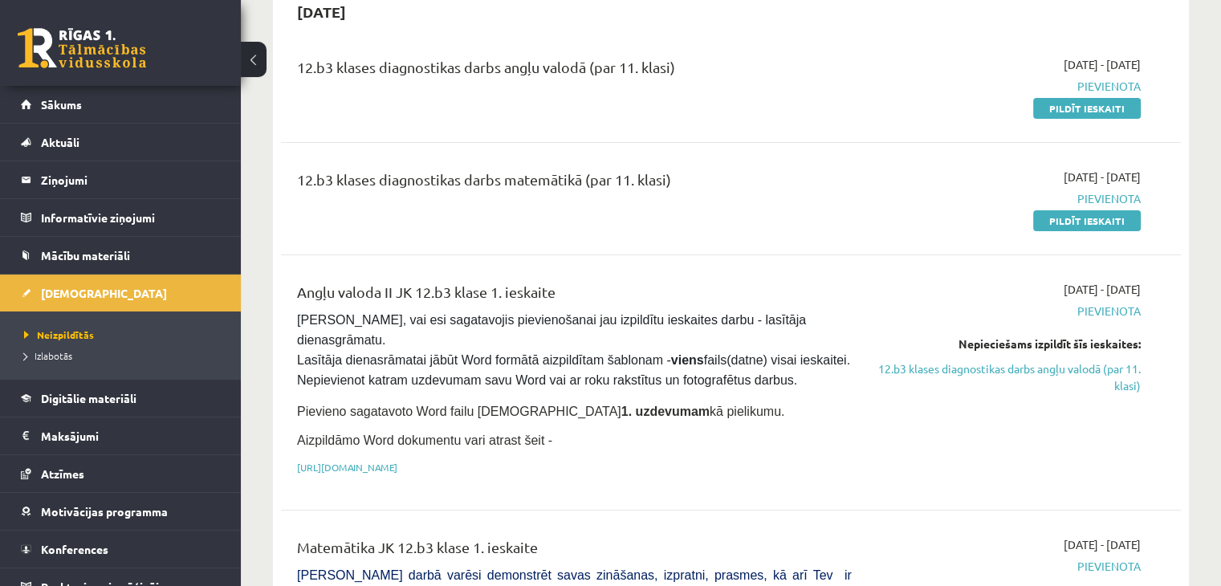
scroll to position [0, 0]
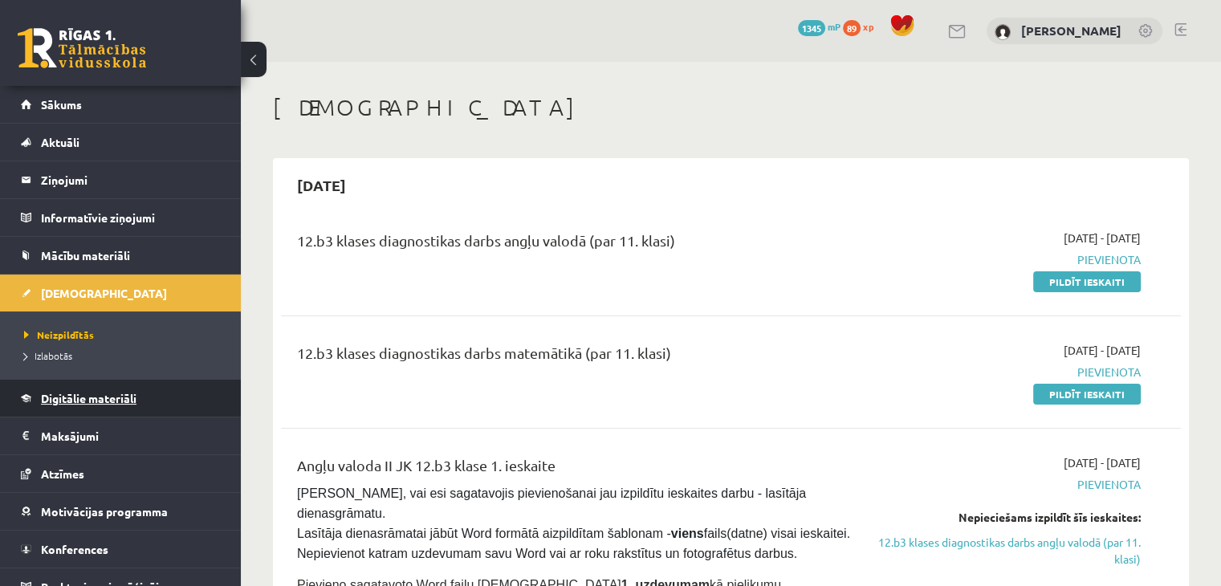
click at [115, 405] on link "Digitālie materiāli" at bounding box center [121, 398] width 200 height 37
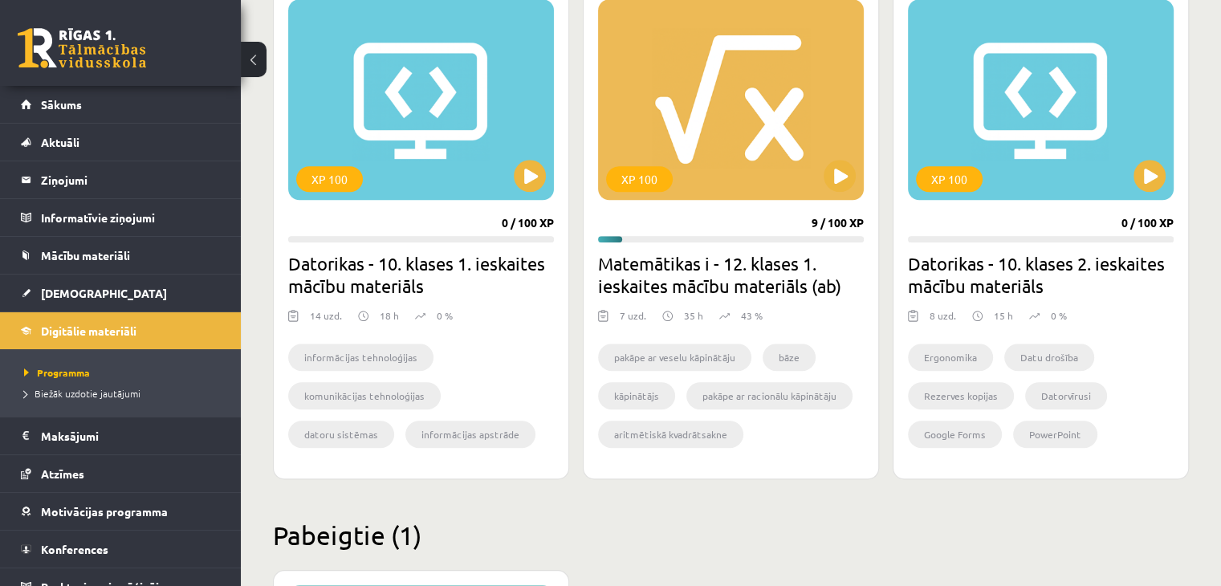
scroll to position [1492, 0]
click at [825, 193] on div "XP 100" at bounding box center [731, 98] width 266 height 201
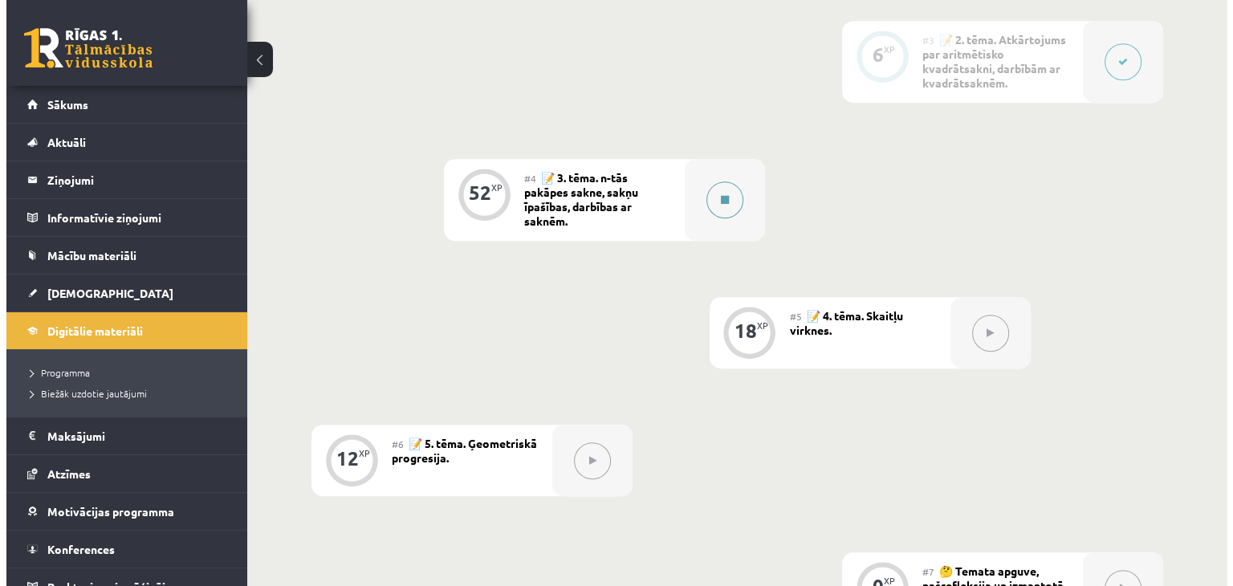
scroll to position [737, 0]
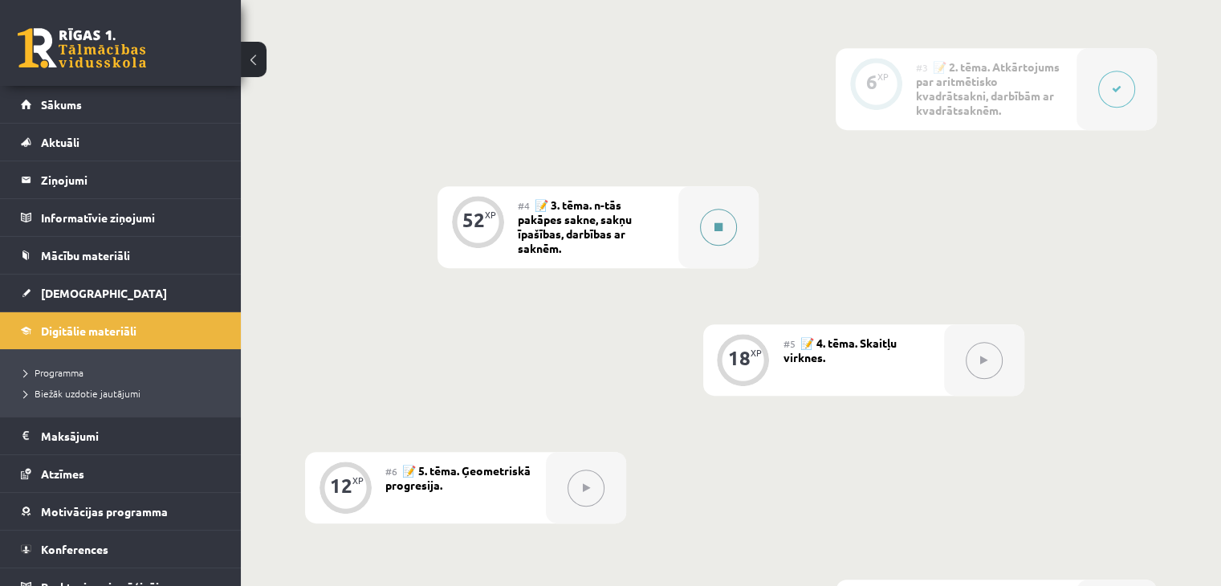
click at [728, 219] on button at bounding box center [718, 227] width 37 height 37
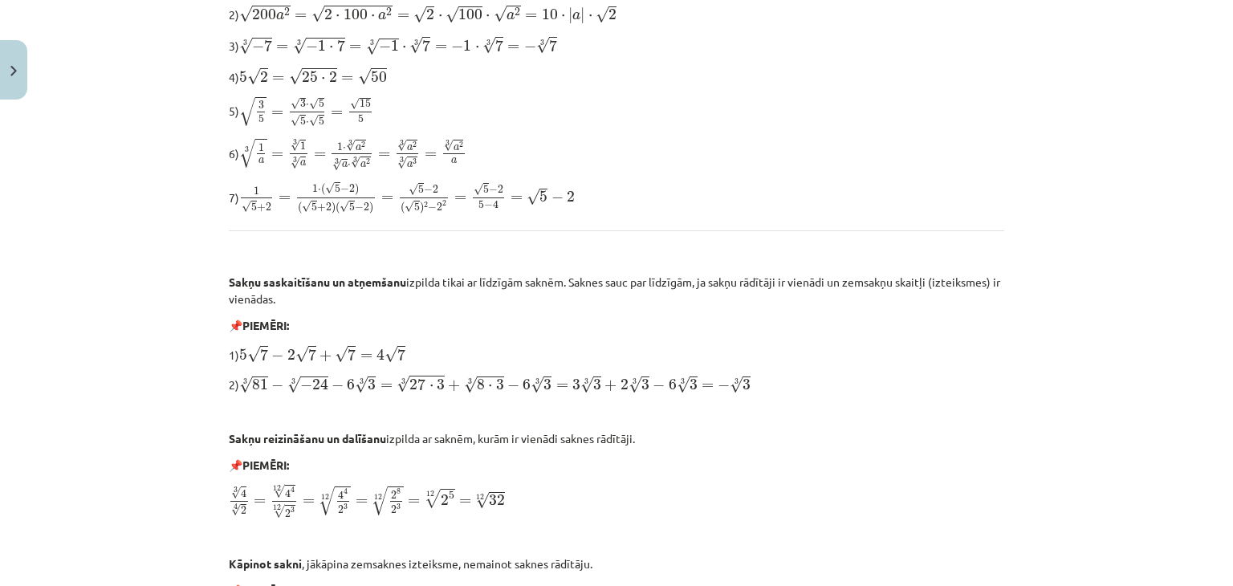
scroll to position [580, 0]
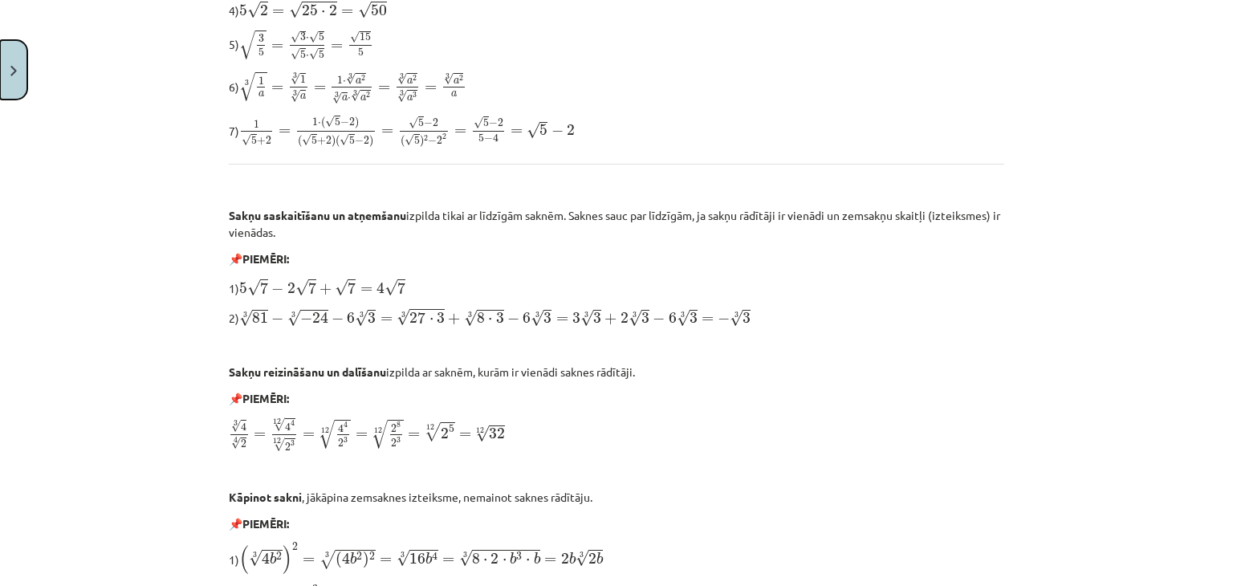
click at [14, 46] on button "Close" at bounding box center [13, 69] width 27 height 59
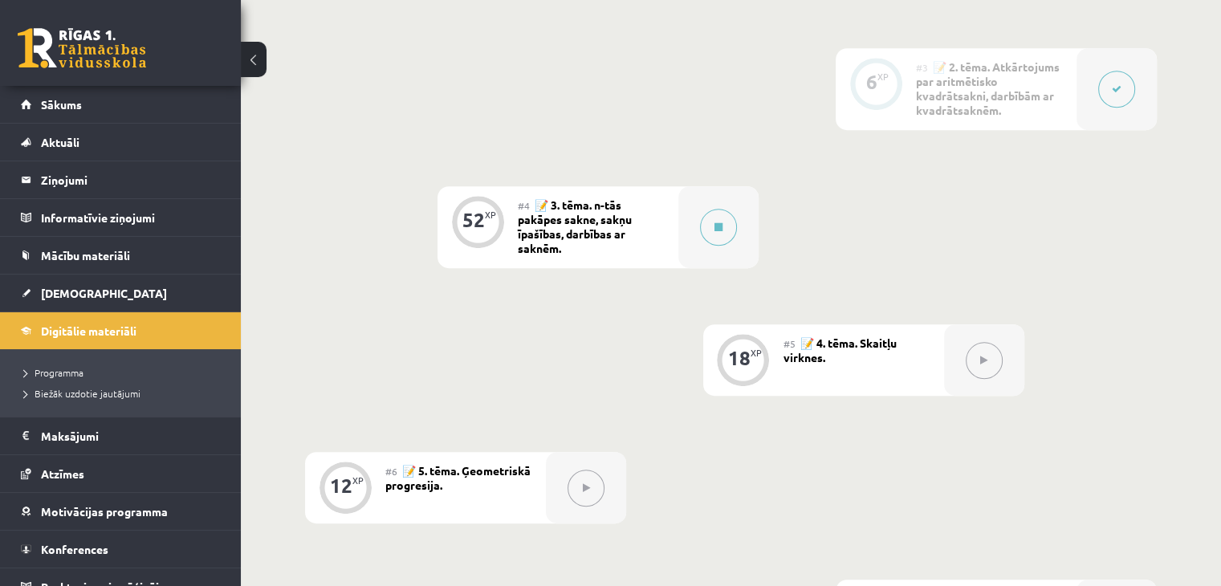
click at [1093, 79] on div at bounding box center [1116, 89] width 80 height 82
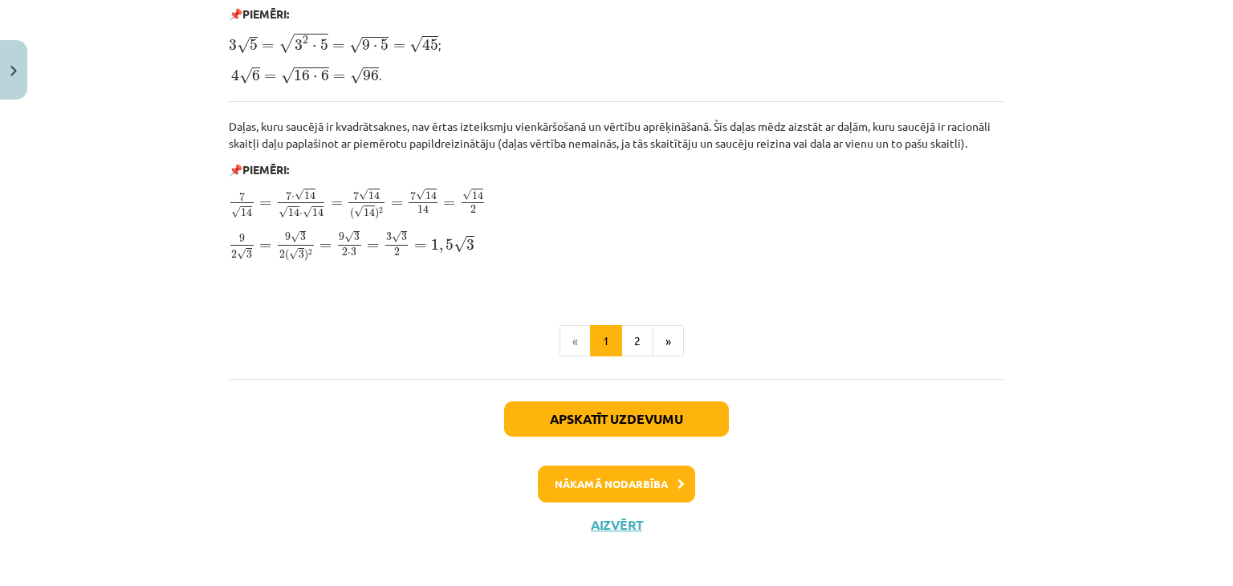
scroll to position [1978, 0]
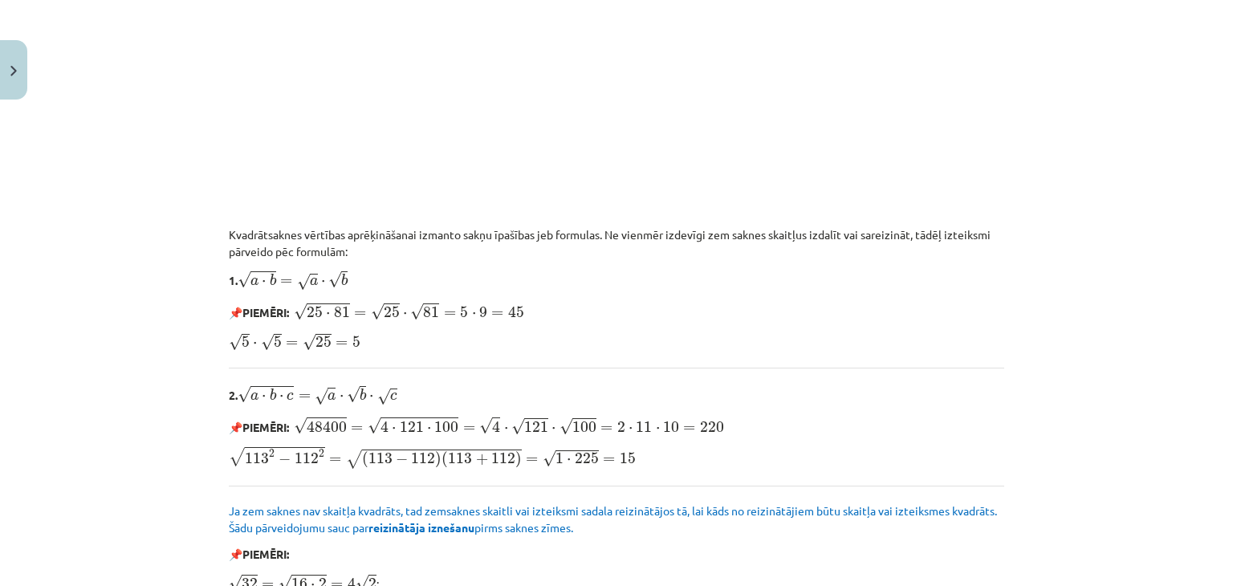
scroll to position [1264, 0]
click at [421, 343] on p "√ 5 ⋅ √ 5 = √ 25 = 5 5 ⋅ 5 = 25 = 5" at bounding box center [616, 343] width 775 height 21
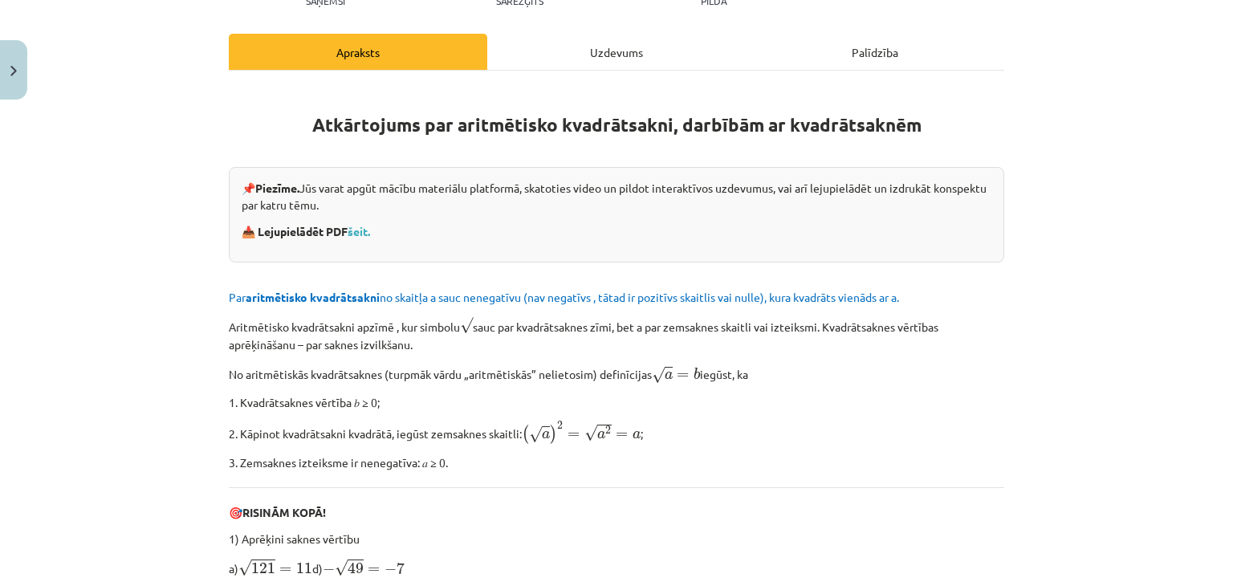
scroll to position [227, 0]
click at [124, 413] on div "Mācību tēma: Matemātikas i - 12. klases 1. ieskaites mācību materiāls (ab) #3 📝…" at bounding box center [616, 293] width 1233 height 586
click at [169, 413] on div "Mācību tēma: Matemātikas i - 12. klases 1. ieskaites mācību materiāls (ab) #3 📝…" at bounding box center [616, 293] width 1233 height 586
drag, startPoint x: 518, startPoint y: 318, endPoint x: 422, endPoint y: 399, distance: 125.3
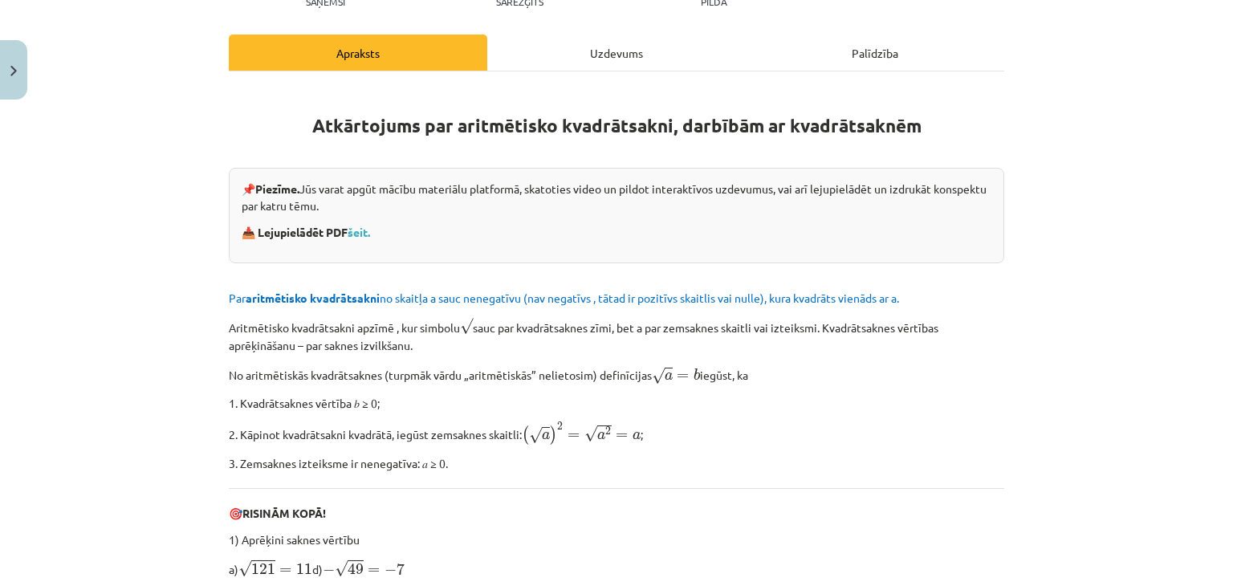
click at [422, 399] on p "1. Kvadrātsaknes vērtība 𝑏 ≥ 0;" at bounding box center [616, 403] width 775 height 17
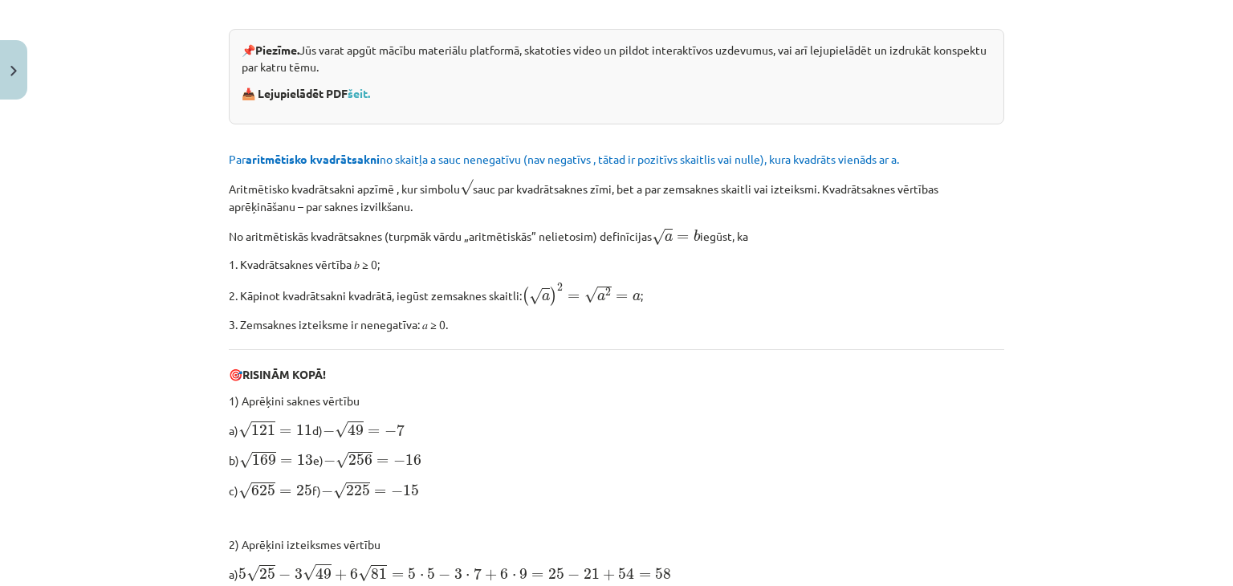
scroll to position [368, 0]
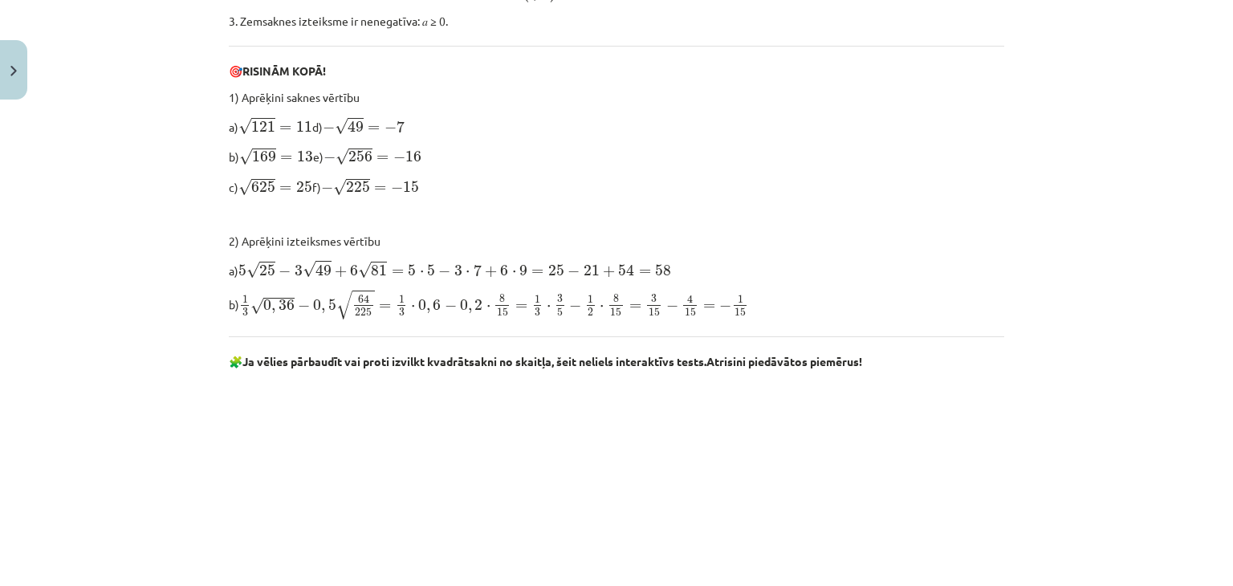
scroll to position [666, 0]
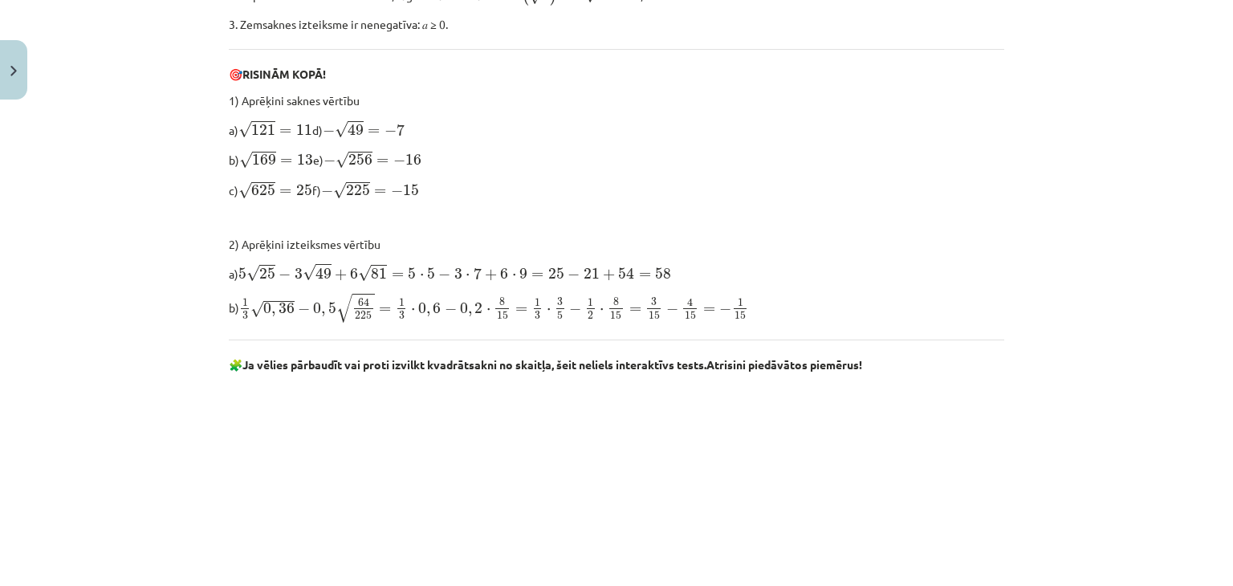
drag, startPoint x: 510, startPoint y: 226, endPoint x: 357, endPoint y: 227, distance: 153.3
drag, startPoint x: 357, startPoint y: 227, endPoint x: 490, endPoint y: 241, distance: 133.9
click at [524, 240] on p "2) Aprēķini izteiksmes vērtību" at bounding box center [616, 244] width 775 height 17
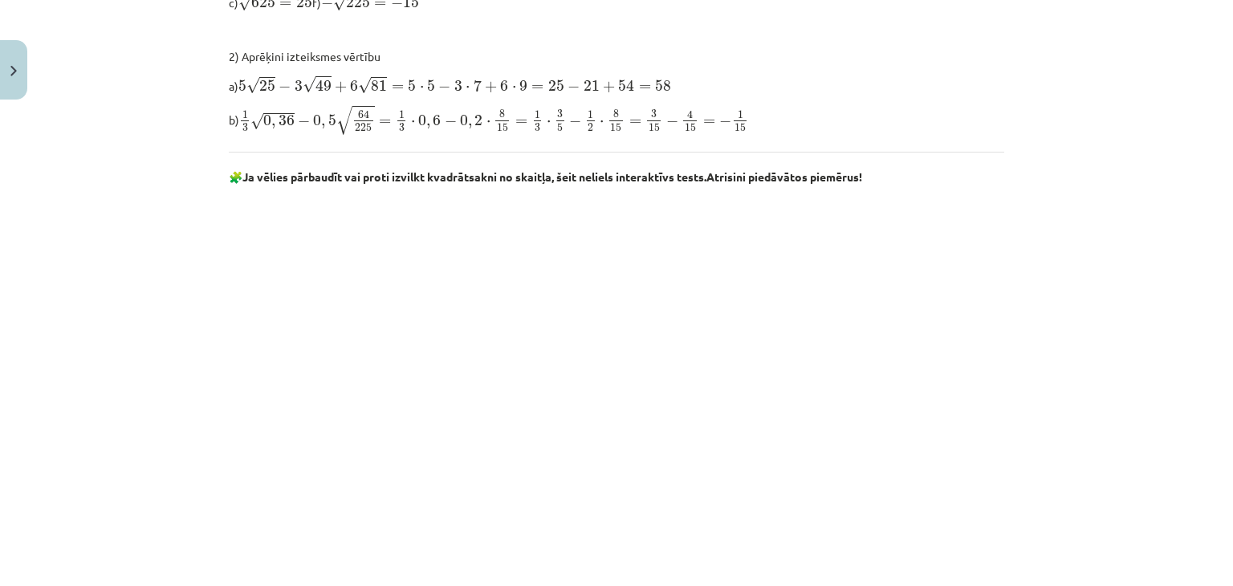
scroll to position [848, 0]
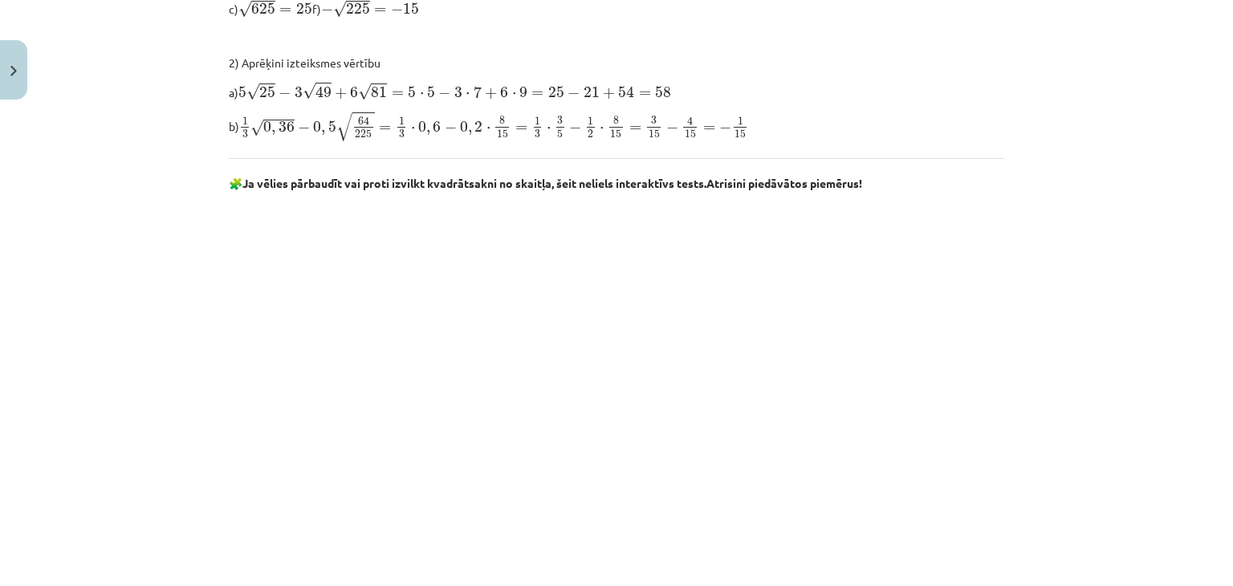
drag, startPoint x: 510, startPoint y: 129, endPoint x: 1232, endPoint y: 98, distance: 722.2
click at [1232, 98] on div "Mācību tēma: Matemātikas i - 12. klases 1. ieskaites mācību materiāls (ab) #3 📝…" at bounding box center [616, 293] width 1233 height 586
click at [0, 255] on div "Mācību tēma: Matemātikas i - 12. klases 1. ieskaites mācību materiāls (ab) #3 📝…" at bounding box center [616, 293] width 1233 height 586
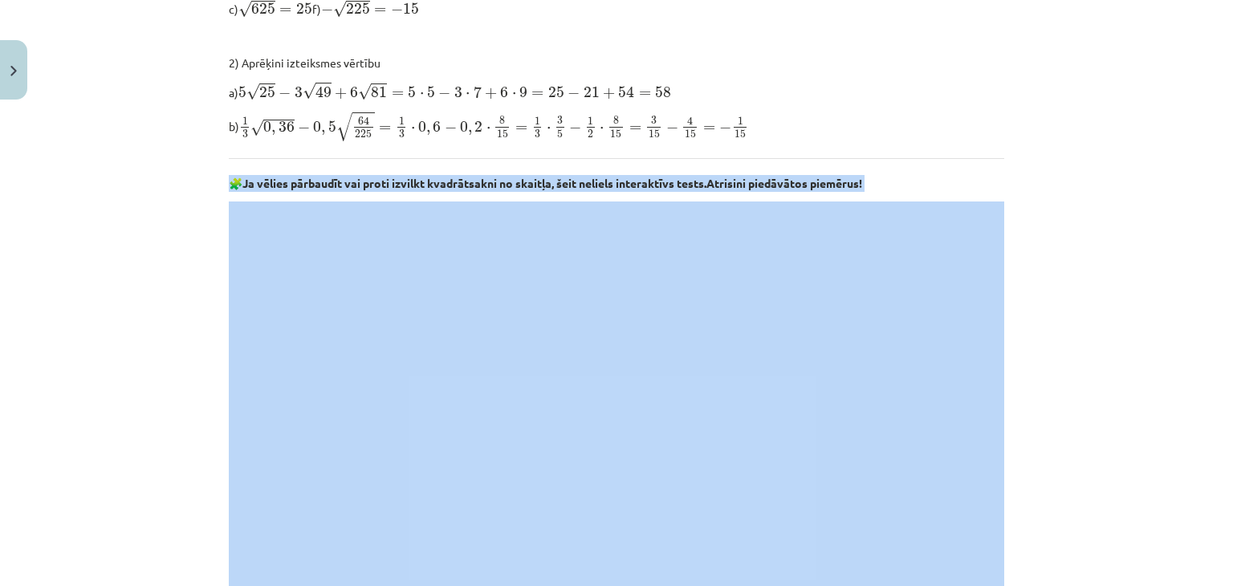
drag, startPoint x: 64, startPoint y: 234, endPoint x: 274, endPoint y: 141, distance: 229.2
click at [274, 141] on div "Mācību tēma: Matemātikas i - 12. klases 1. ieskaites mācību materiāls (ab) #3 📝…" at bounding box center [616, 293] width 1233 height 586
click at [140, 181] on div "Mācību tēma: Matemātikas i - 12. klases 1. ieskaites mācību materiāls (ab) #3 📝…" at bounding box center [616, 293] width 1233 height 586
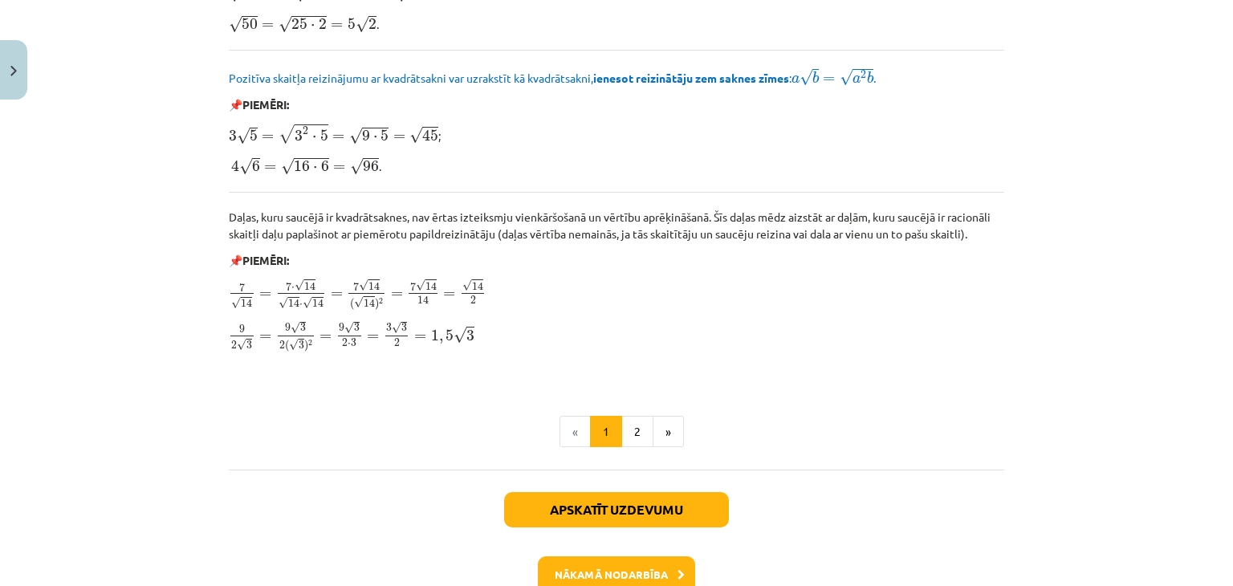
scroll to position [1891, 0]
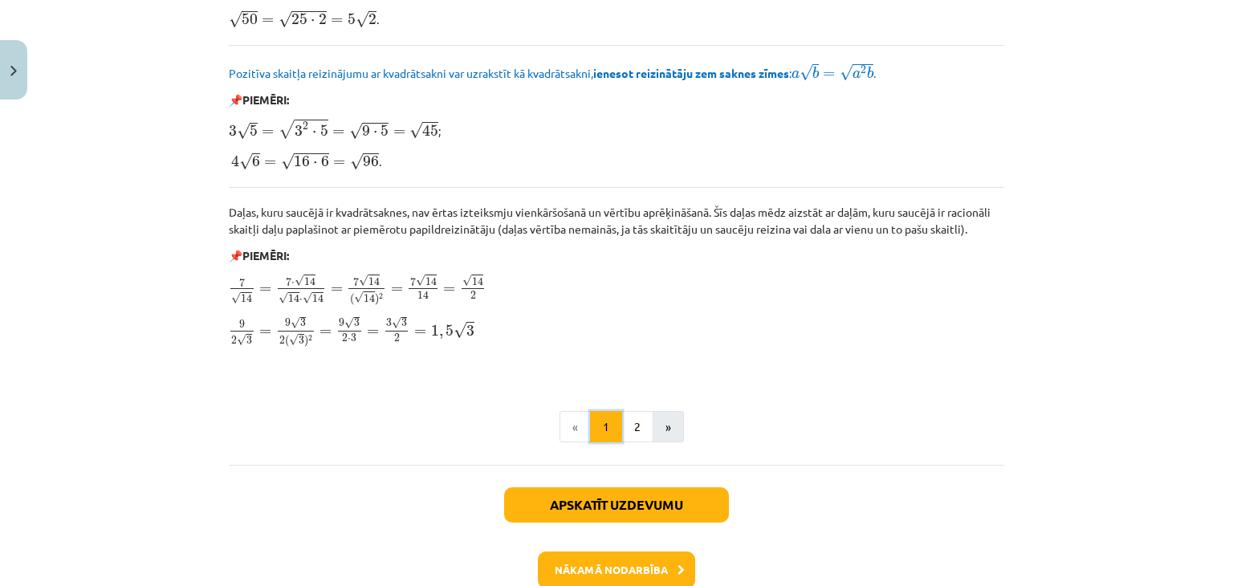
drag, startPoint x: 613, startPoint y: 412, endPoint x: 654, endPoint y: 412, distance: 40.9
click at [654, 412] on ul "« 1 2 »" at bounding box center [616, 427] width 775 height 32
click at [636, 417] on button "2" at bounding box center [637, 427] width 32 height 32
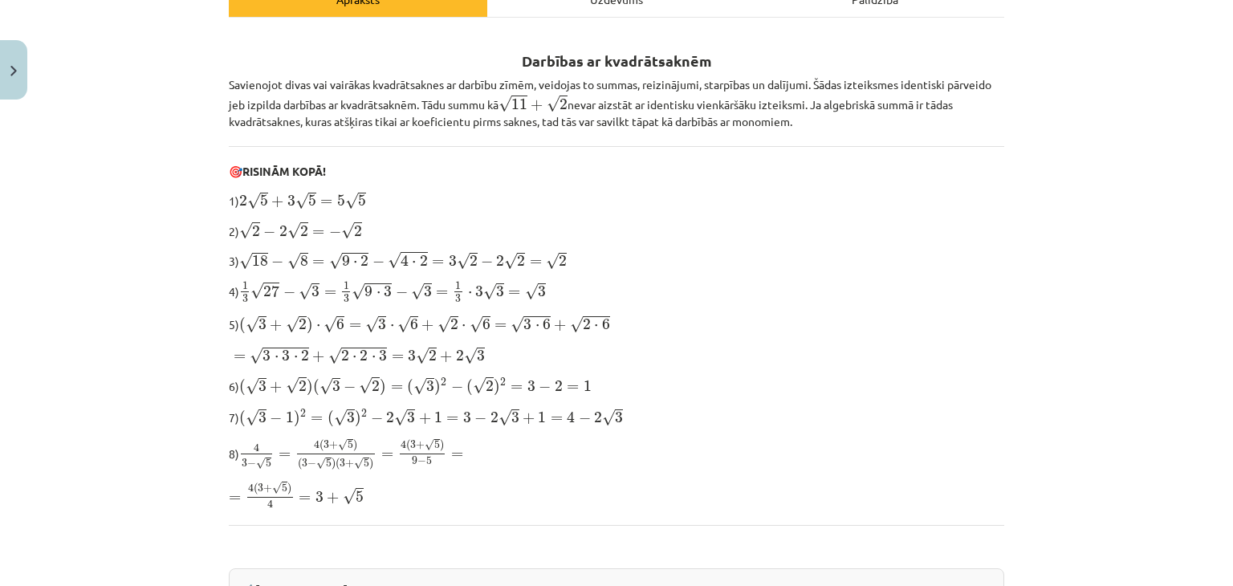
scroll to position [235, 0]
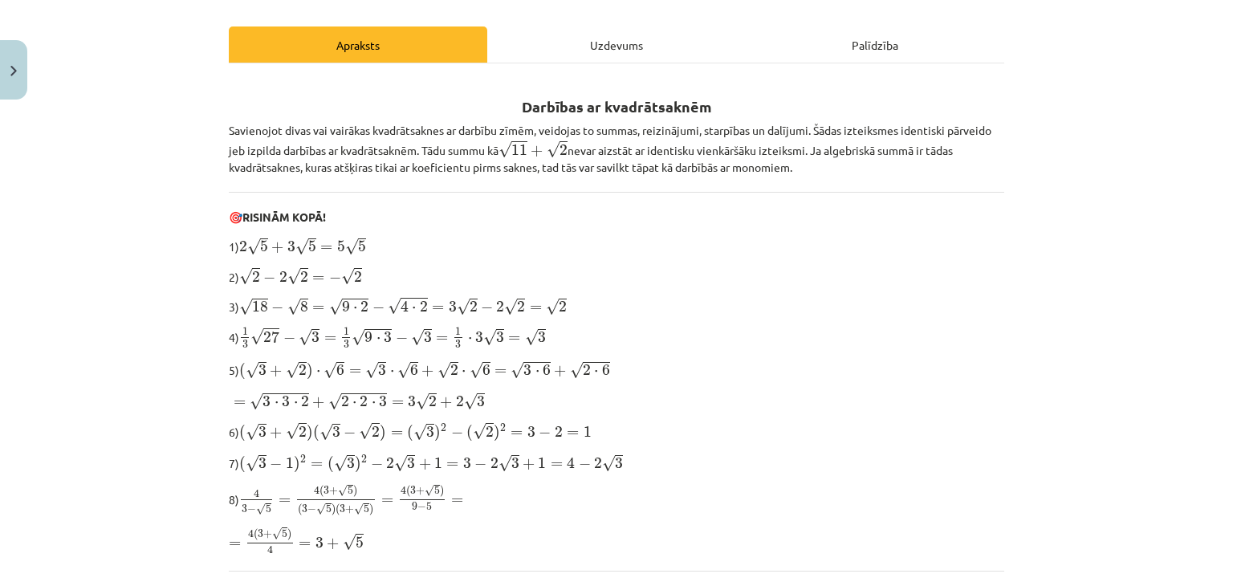
drag, startPoint x: 636, startPoint y: 417, endPoint x: 519, endPoint y: 287, distance: 175.6
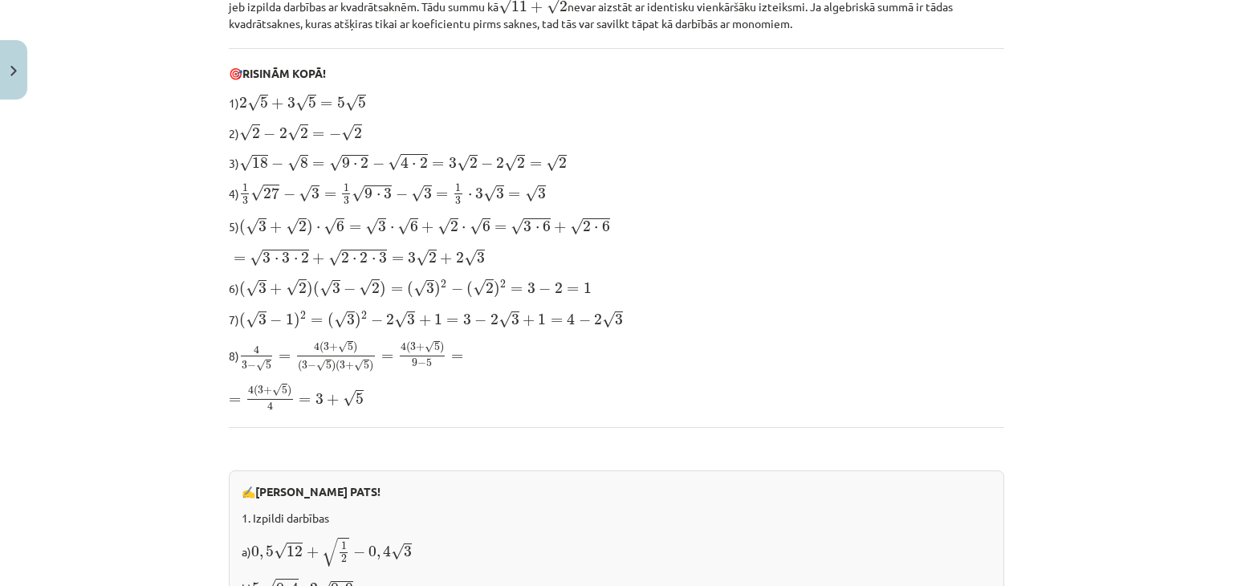
scroll to position [380, 0]
